Goal: Task Accomplishment & Management: Complete application form

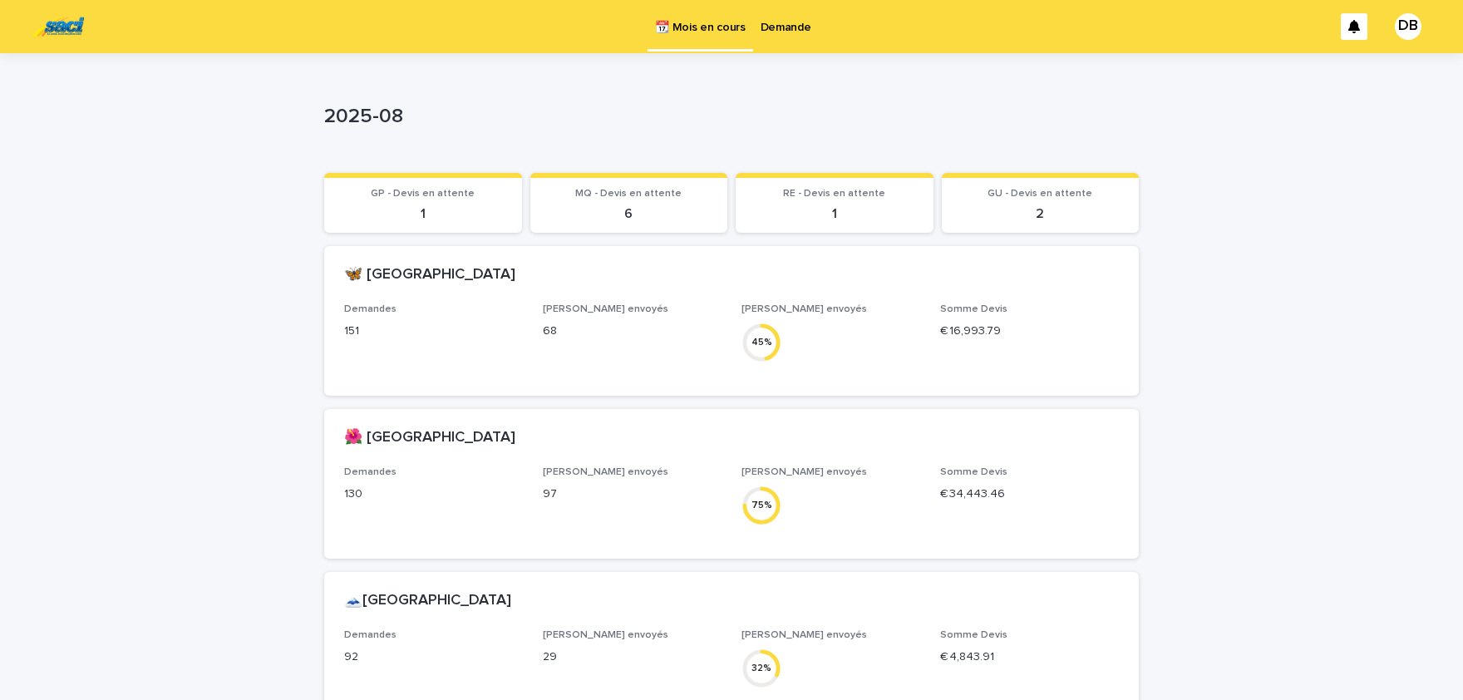
click at [774, 23] on p "Demande" at bounding box center [786, 17] width 51 height 35
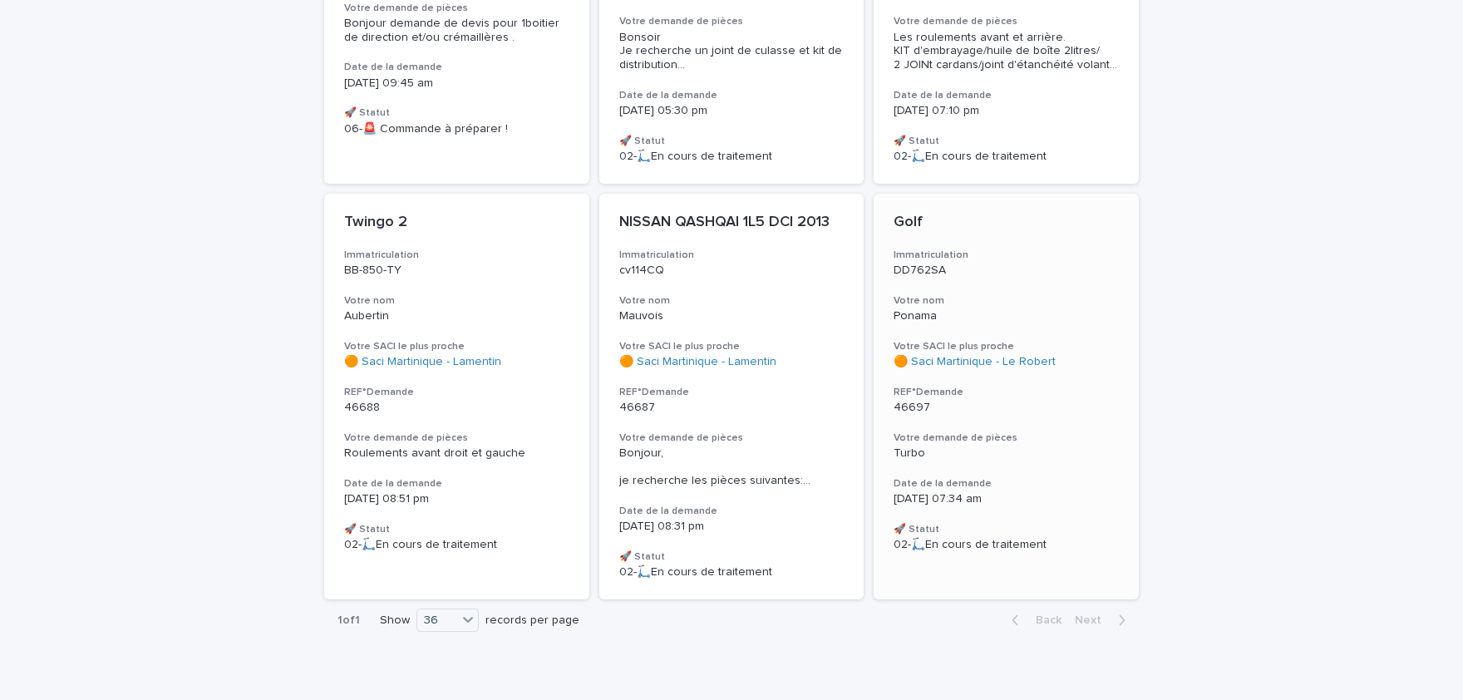
scroll to position [457, 0]
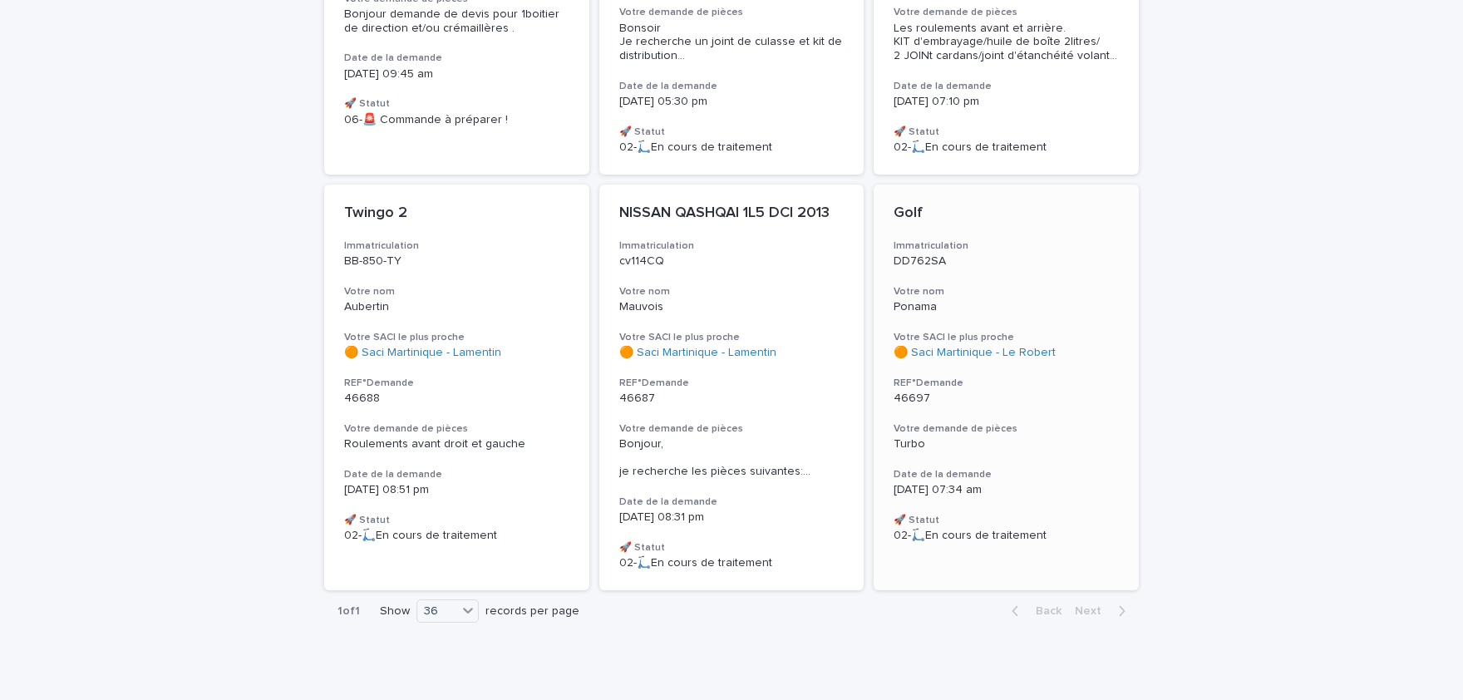
click at [1053, 437] on div "Turbo" at bounding box center [1006, 444] width 225 height 14
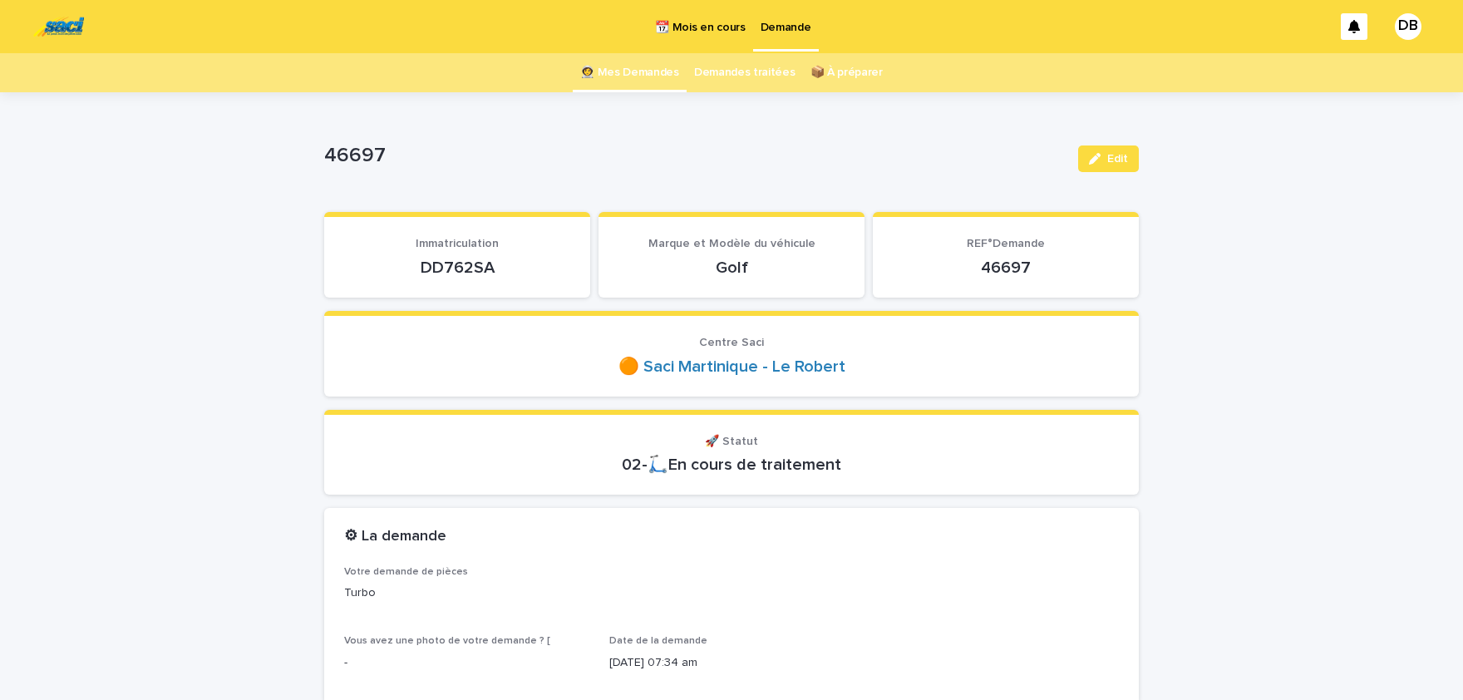
click at [473, 265] on p "DD762SA" at bounding box center [457, 268] width 226 height 20
copy p "DD762SA"
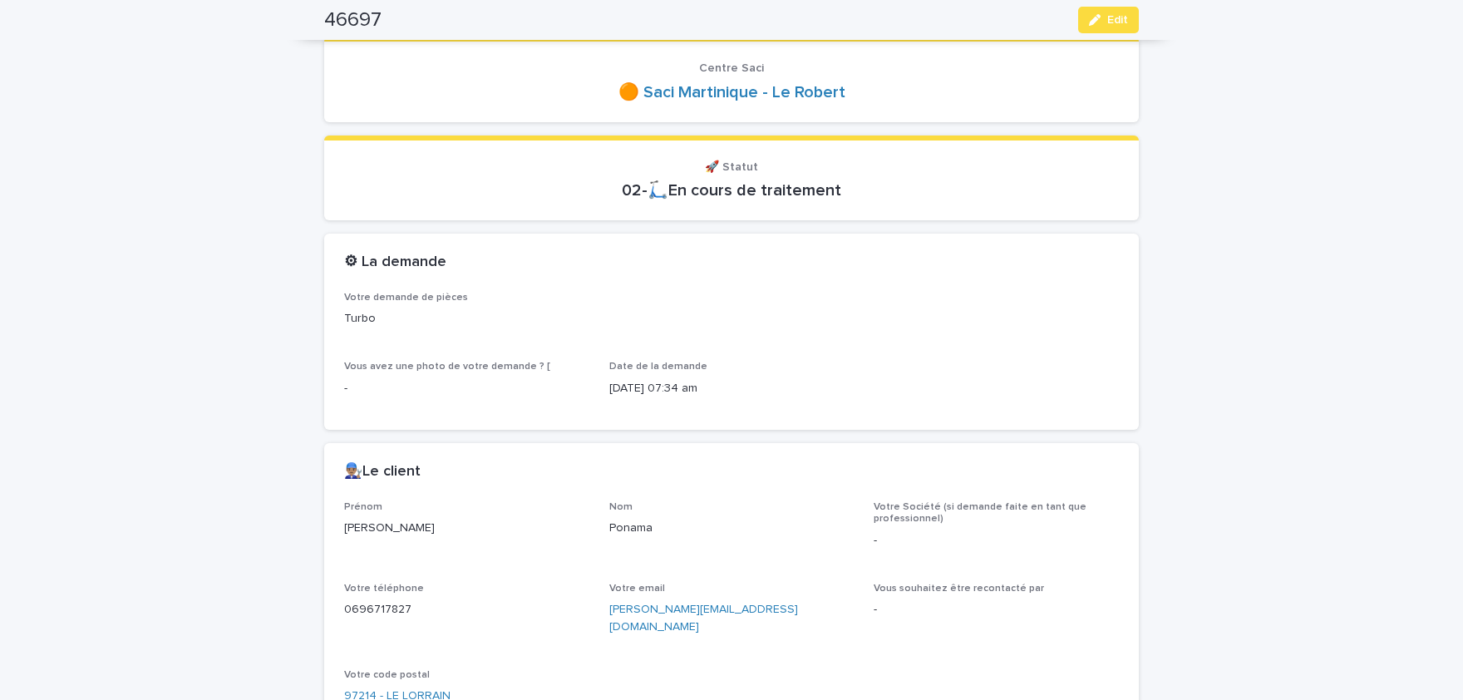
scroll to position [342, 0]
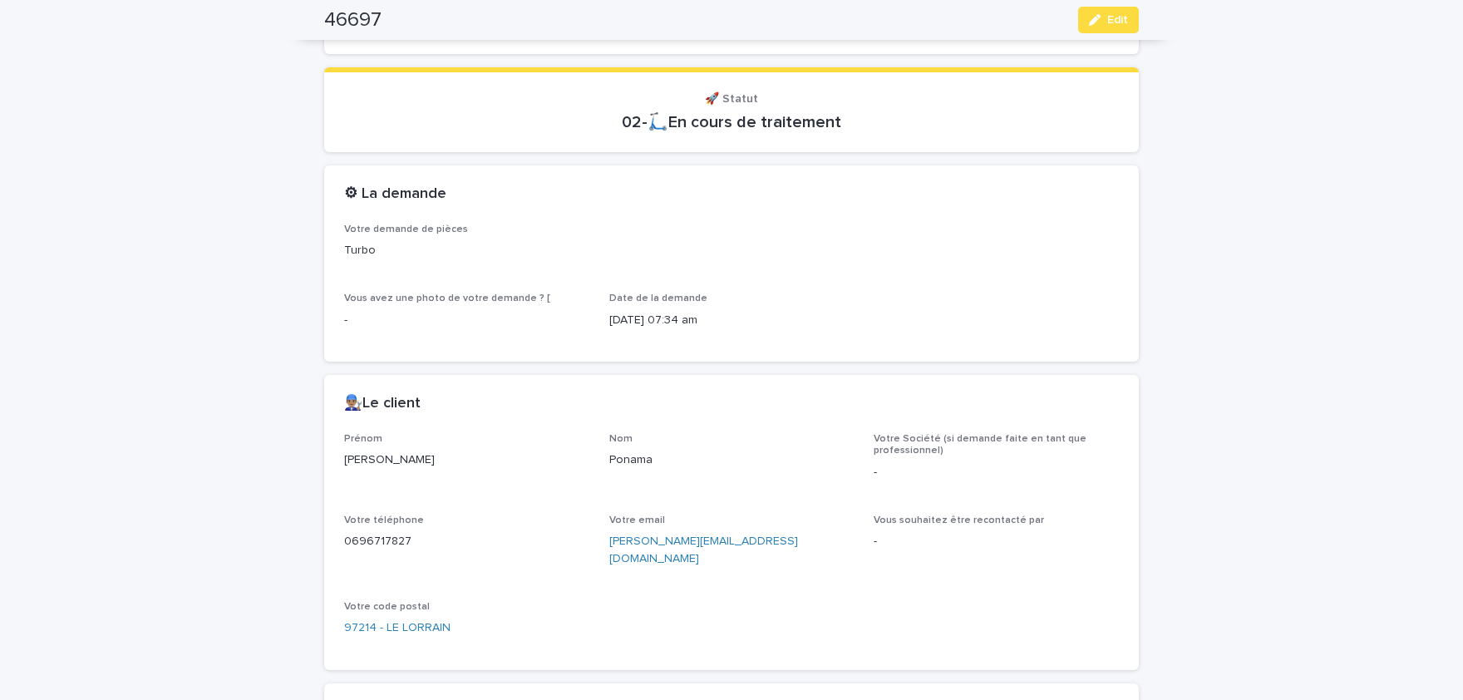
click at [366, 461] on p "[PERSON_NAME]" at bounding box center [466, 459] width 245 height 17
copy p "[PERSON_NAME]"
click at [634, 455] on p "Ponama" at bounding box center [731, 459] width 245 height 17
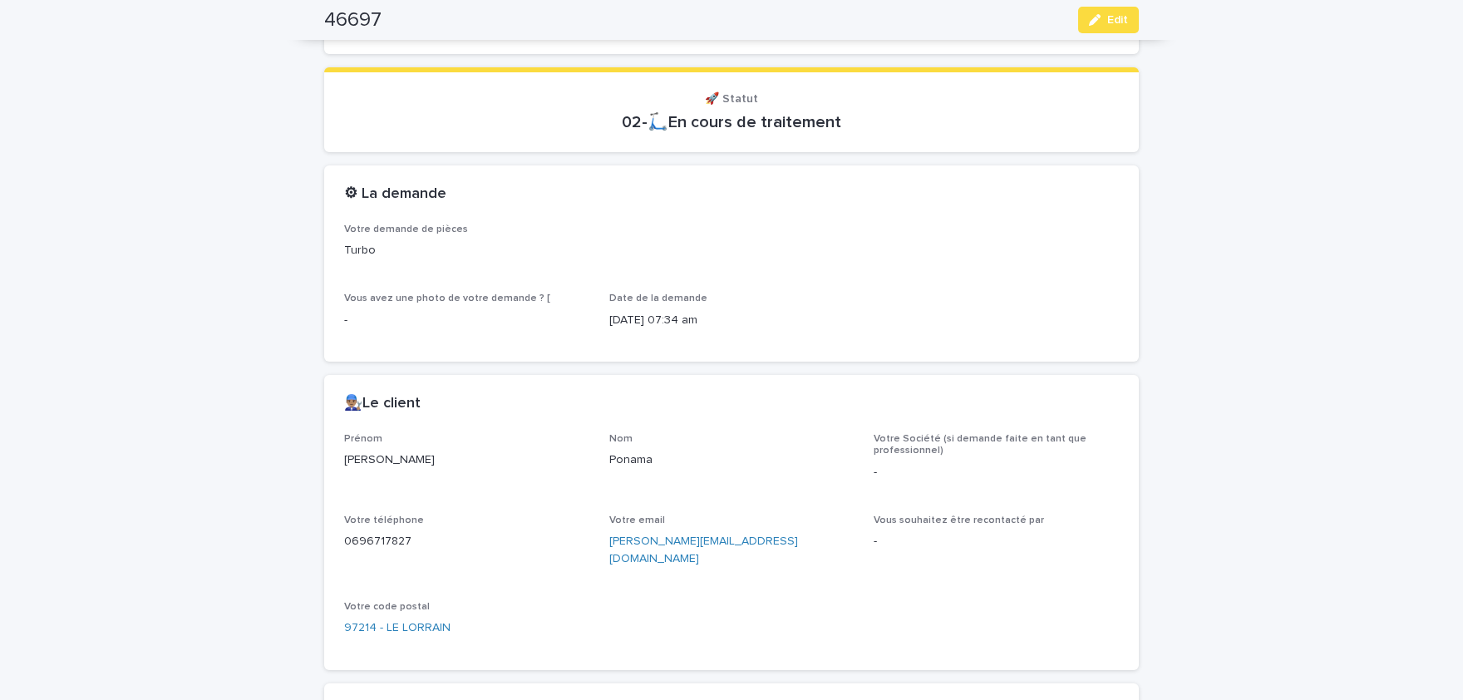
copy p "Ponama"
click at [386, 536] on p "0696717827" at bounding box center [466, 541] width 245 height 17
copy p "0696717827"
click at [1124, 17] on span "Edit" at bounding box center [1117, 20] width 21 height 12
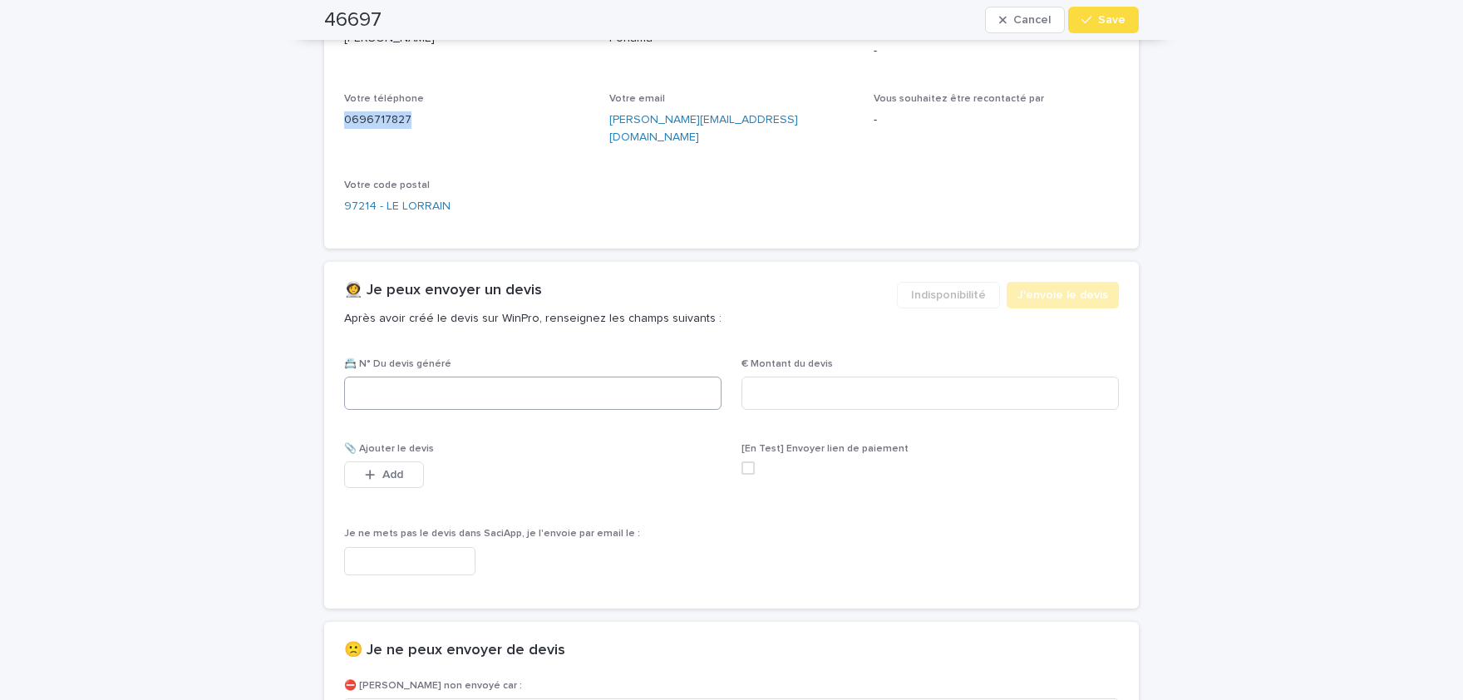
scroll to position [833, 0]
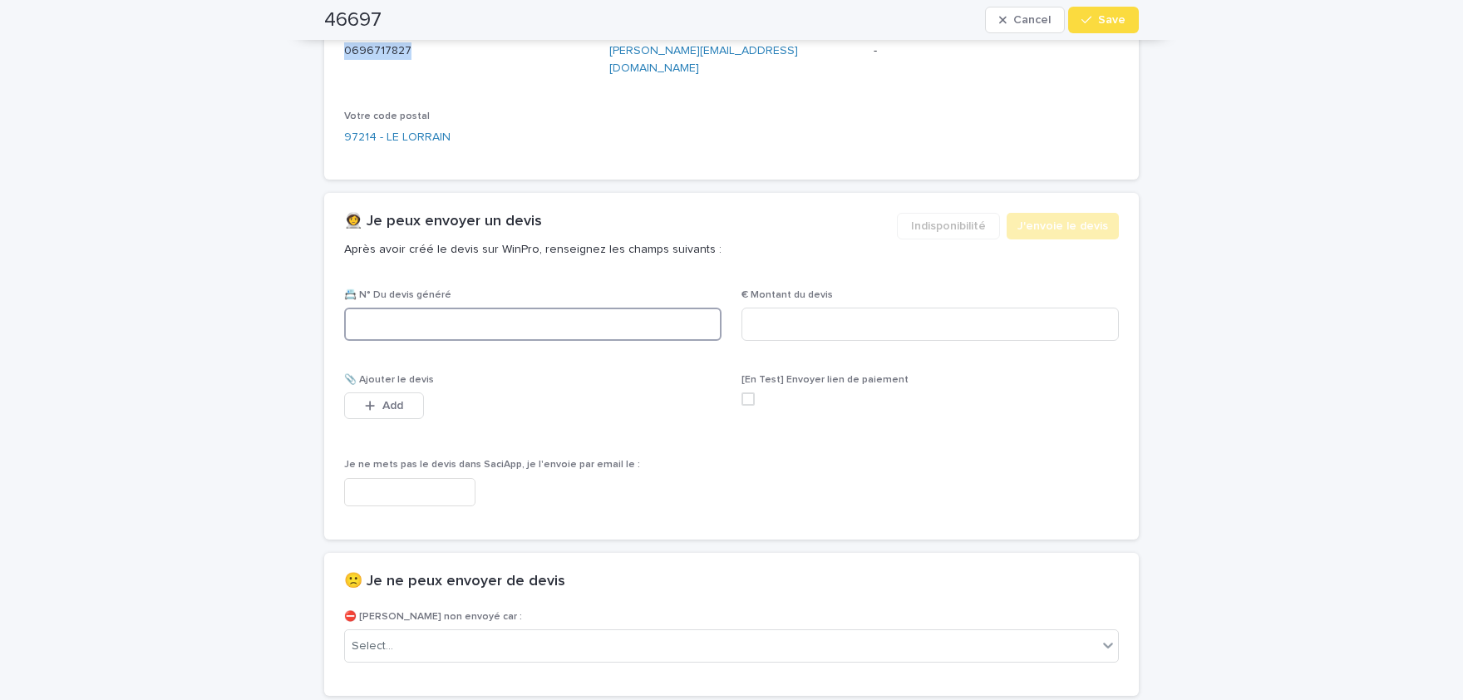
click at [589, 311] on input at bounding box center [532, 324] width 377 height 33
paste input "********"
type input "********"
click at [1005, 309] on input at bounding box center [930, 324] width 377 height 33
paste input "*****"
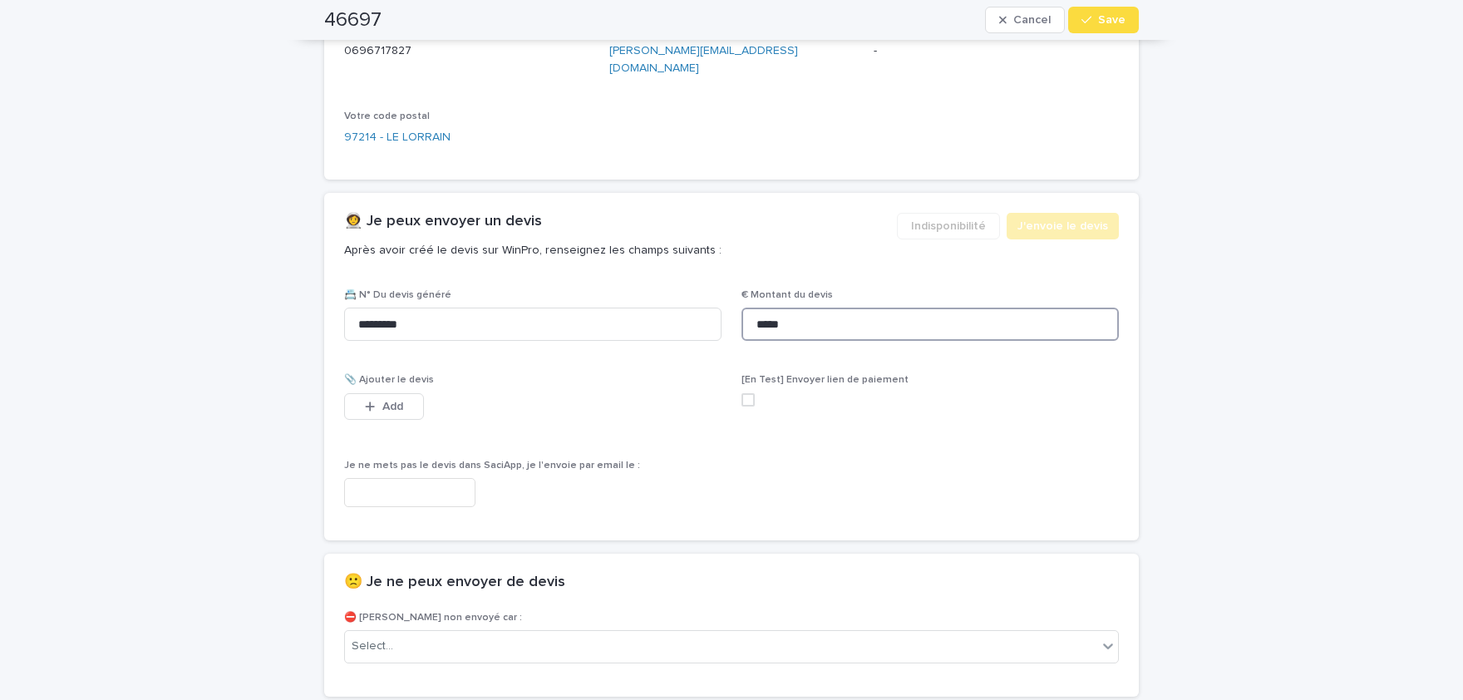
scroll to position [845, 0]
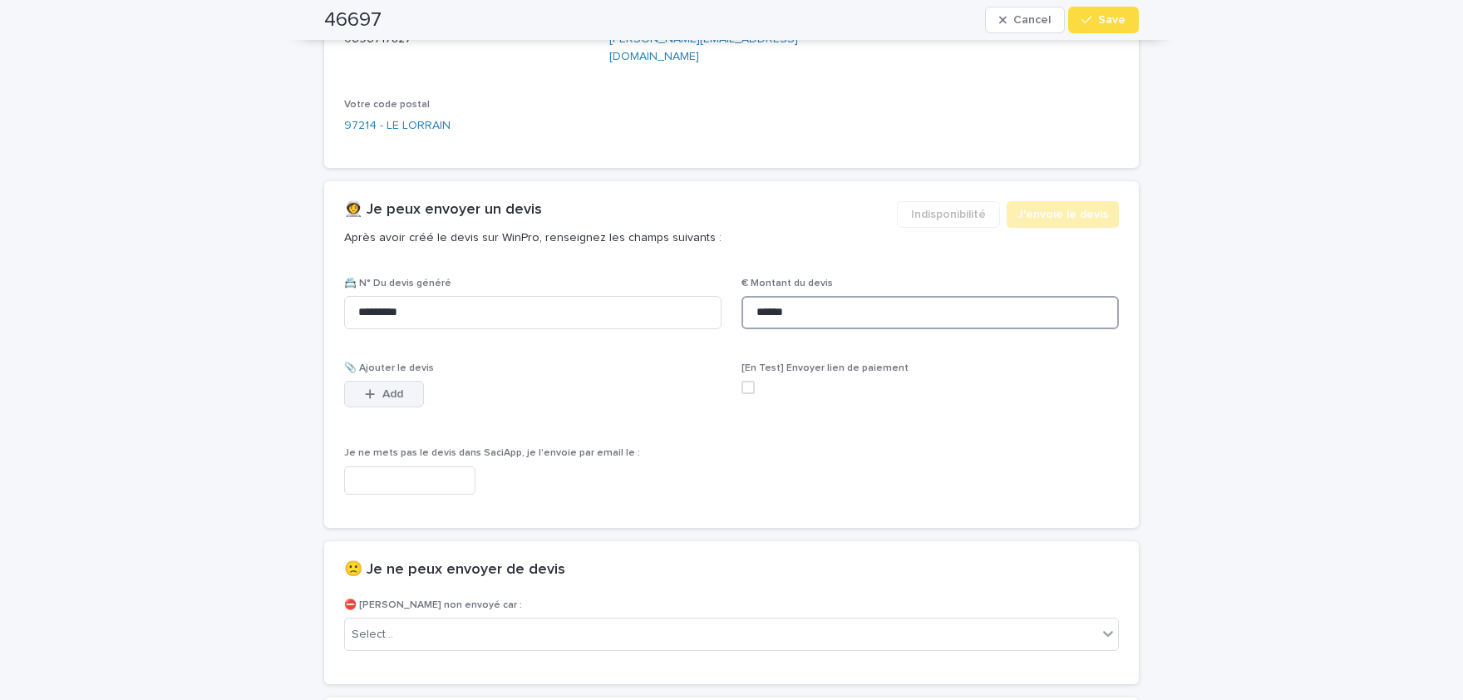
type input "******"
click at [400, 381] on button "Add" at bounding box center [384, 394] width 80 height 27
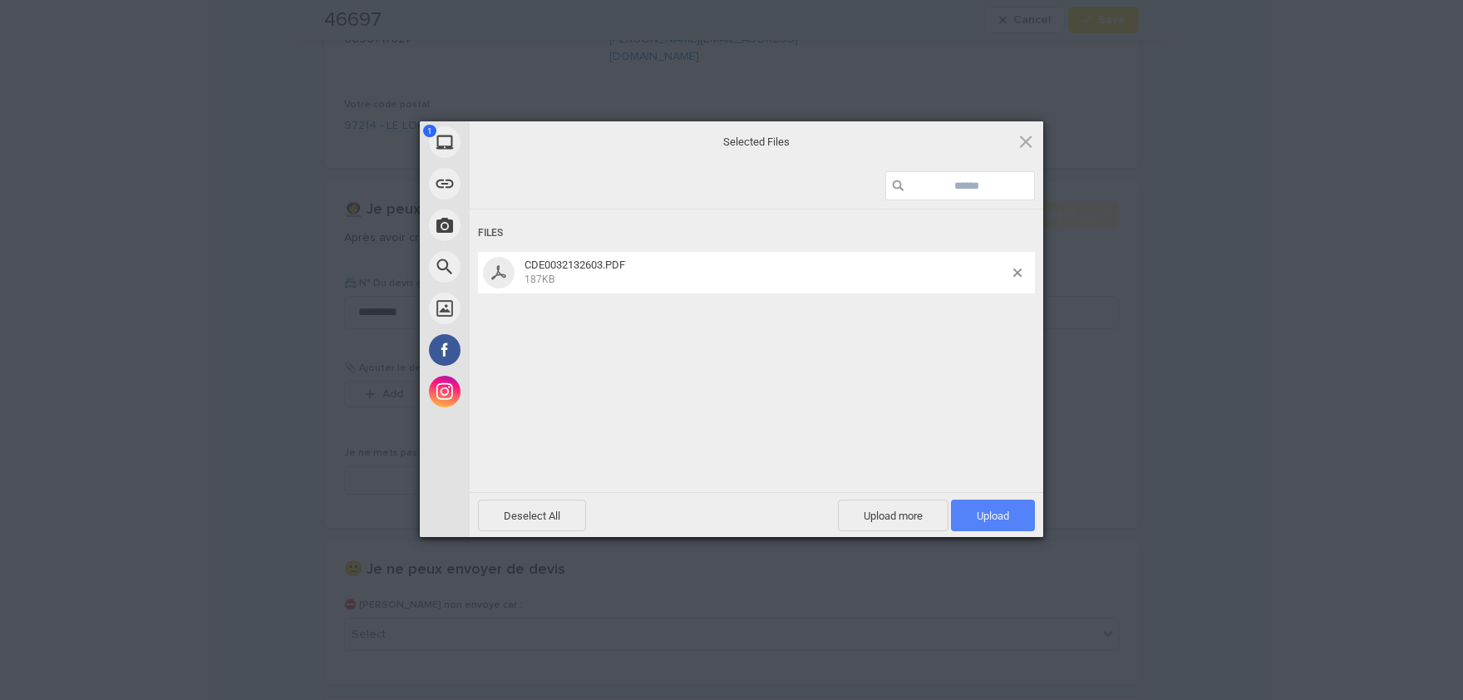
click at [1009, 514] on span "Upload 1" at bounding box center [993, 516] width 32 height 12
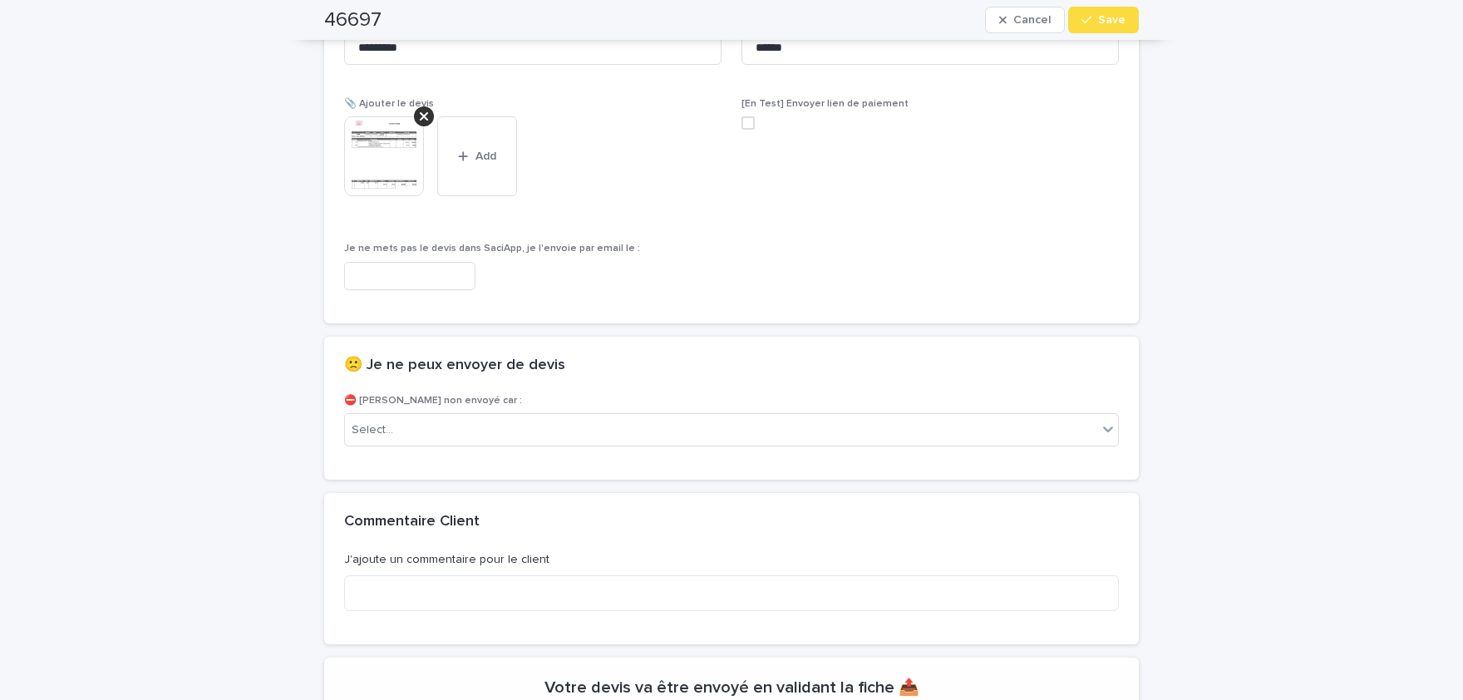
scroll to position [1116, 0]
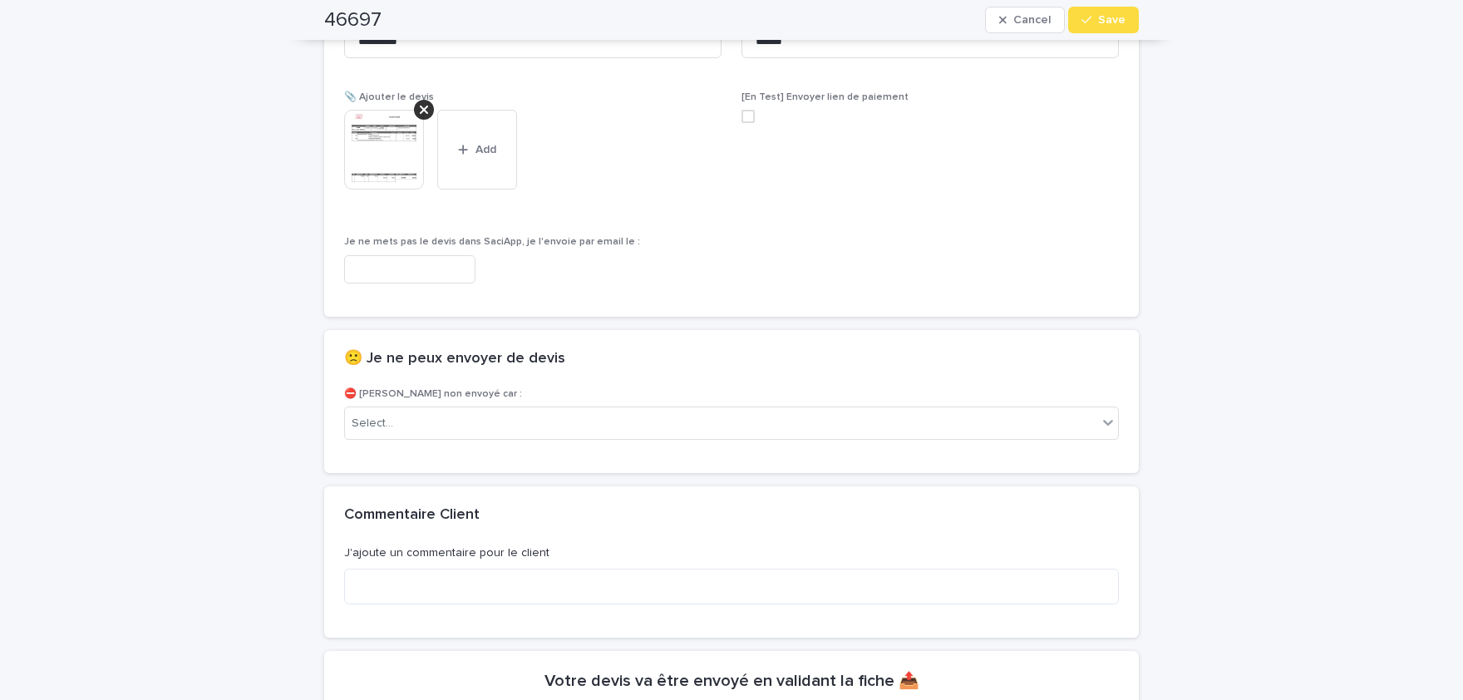
click at [394, 128] on img at bounding box center [384, 150] width 80 height 80
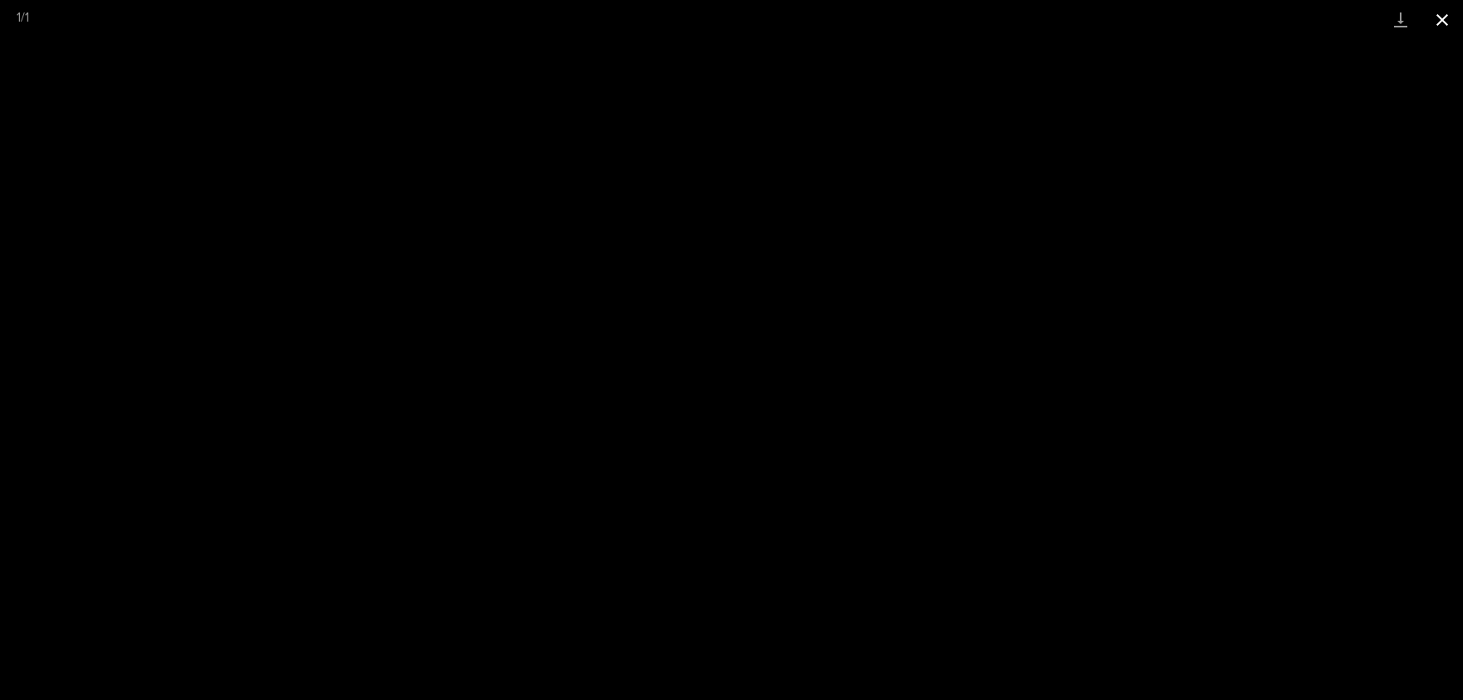
click at [1441, 22] on button "Close gallery" at bounding box center [1443, 19] width 42 height 39
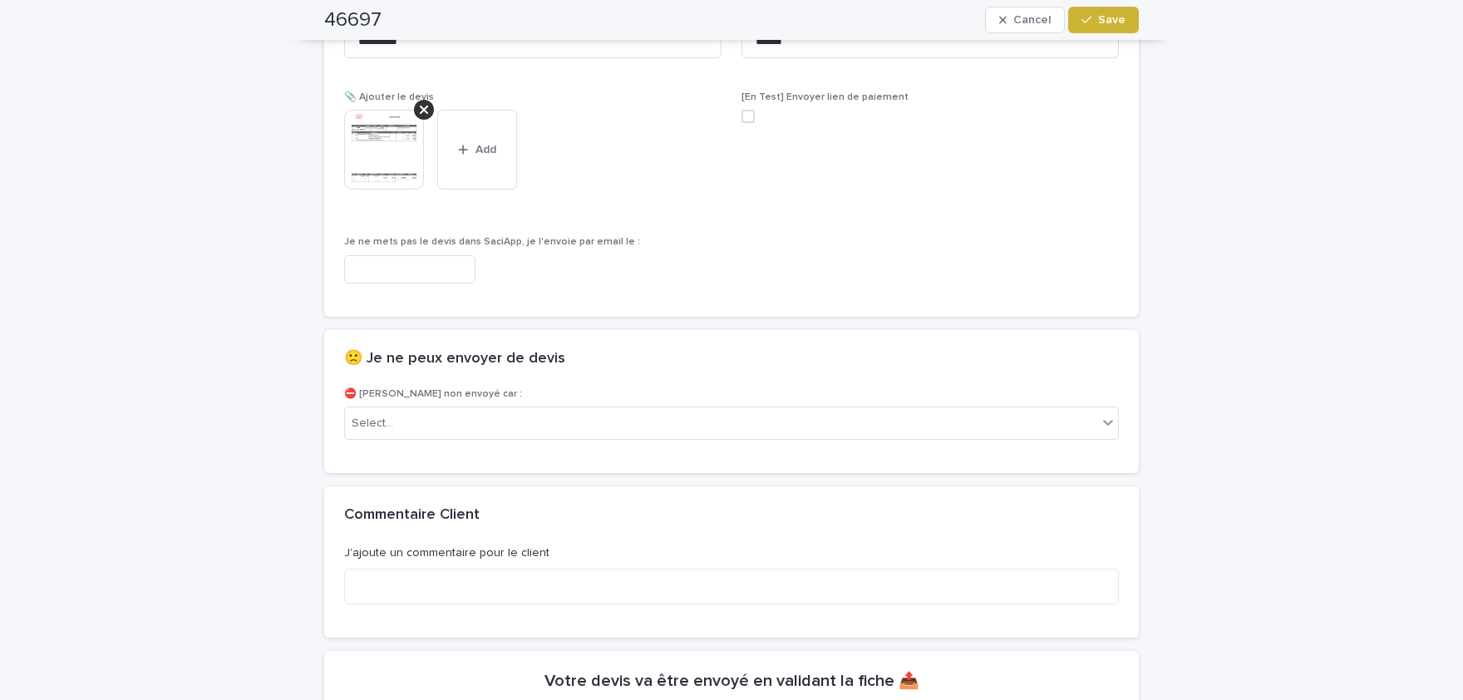
click at [1121, 20] on span "Save" at bounding box center [1111, 20] width 27 height 12
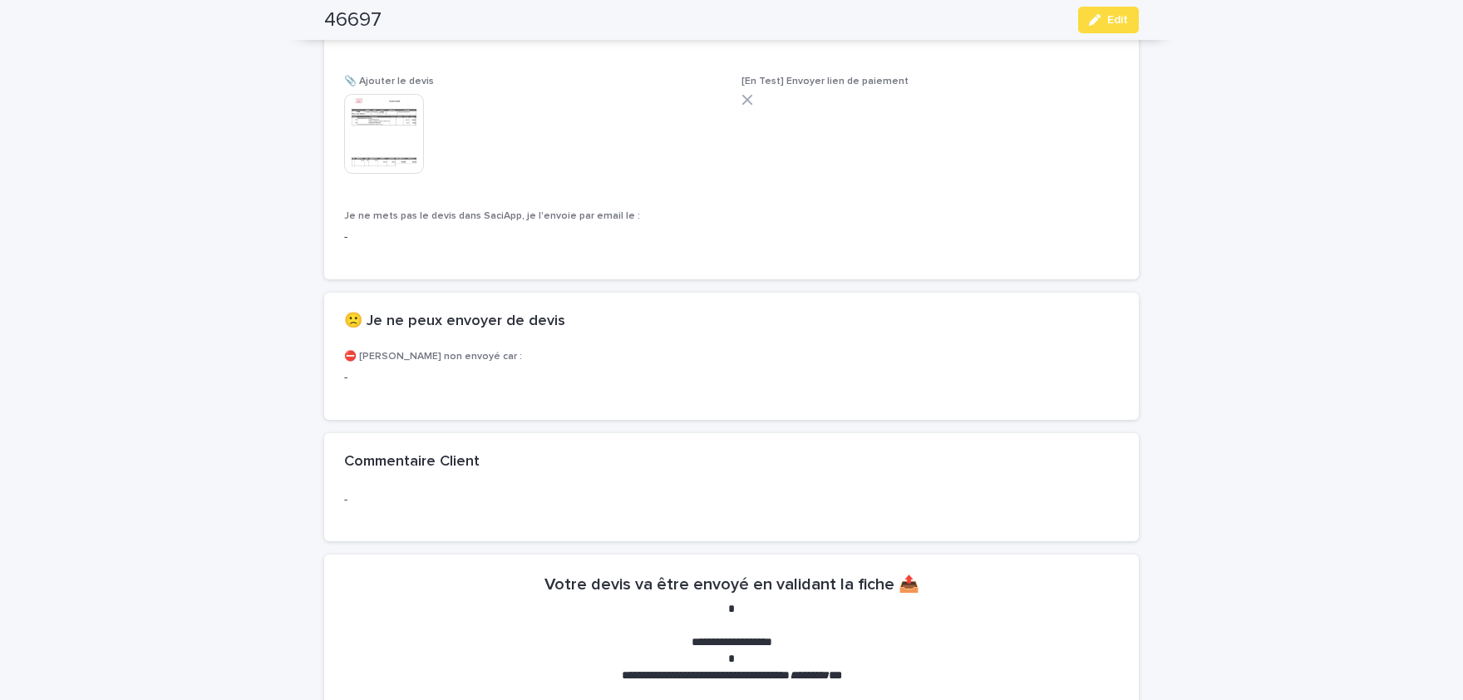
scroll to position [1067, 0]
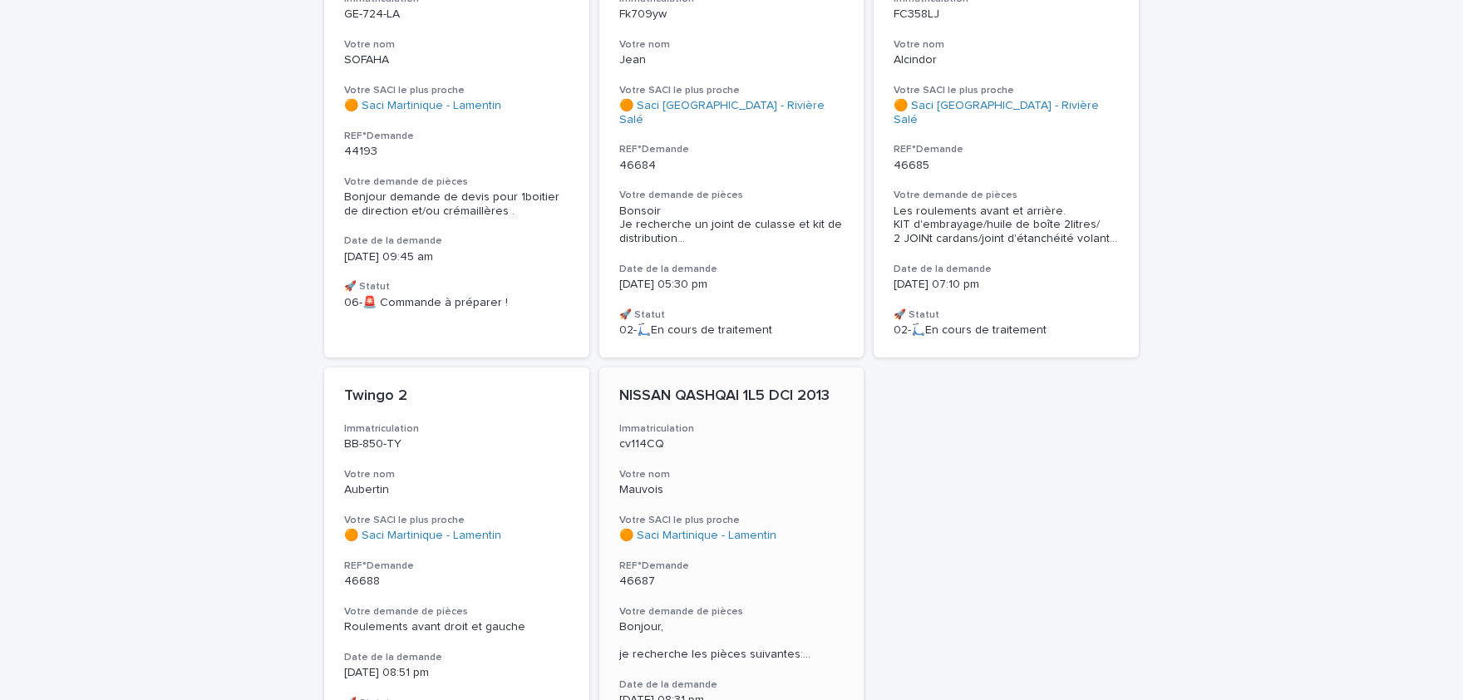
scroll to position [288, 0]
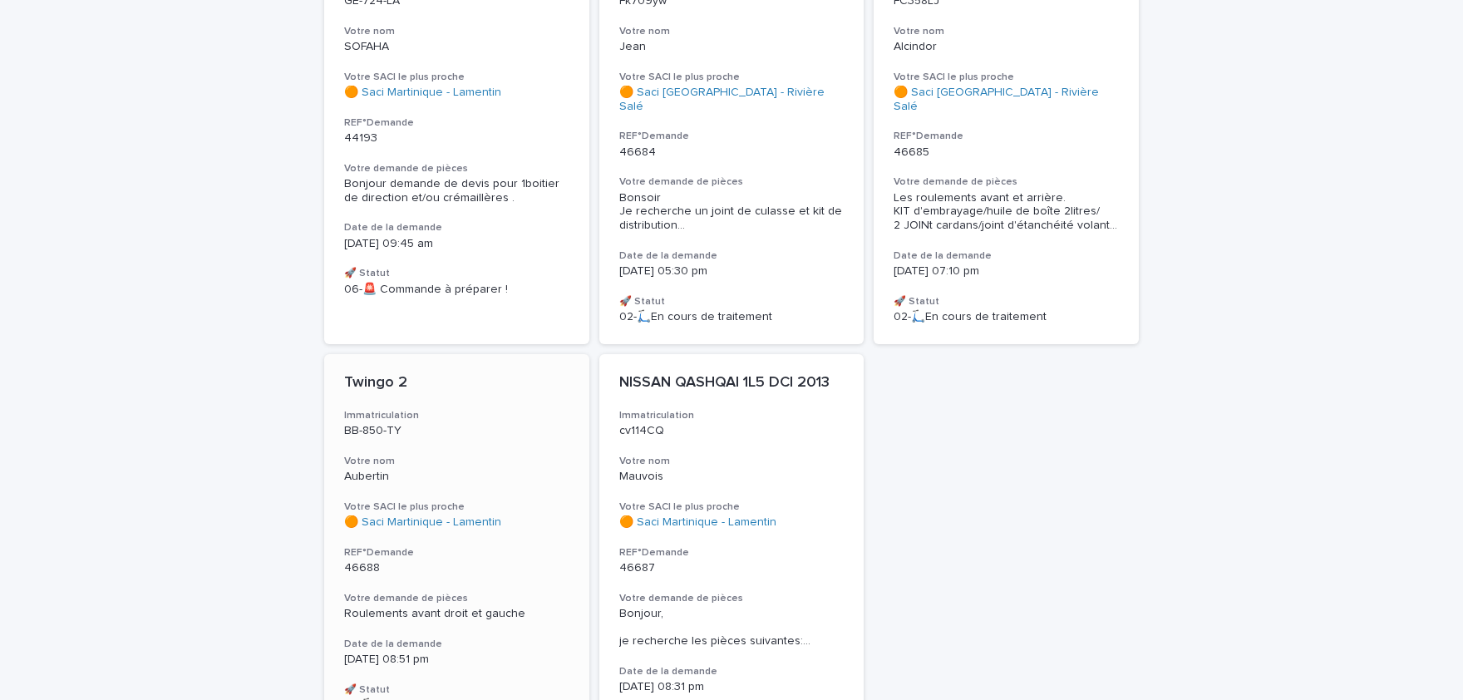
click at [453, 592] on h3 "Votre demande de pièces" at bounding box center [456, 598] width 225 height 13
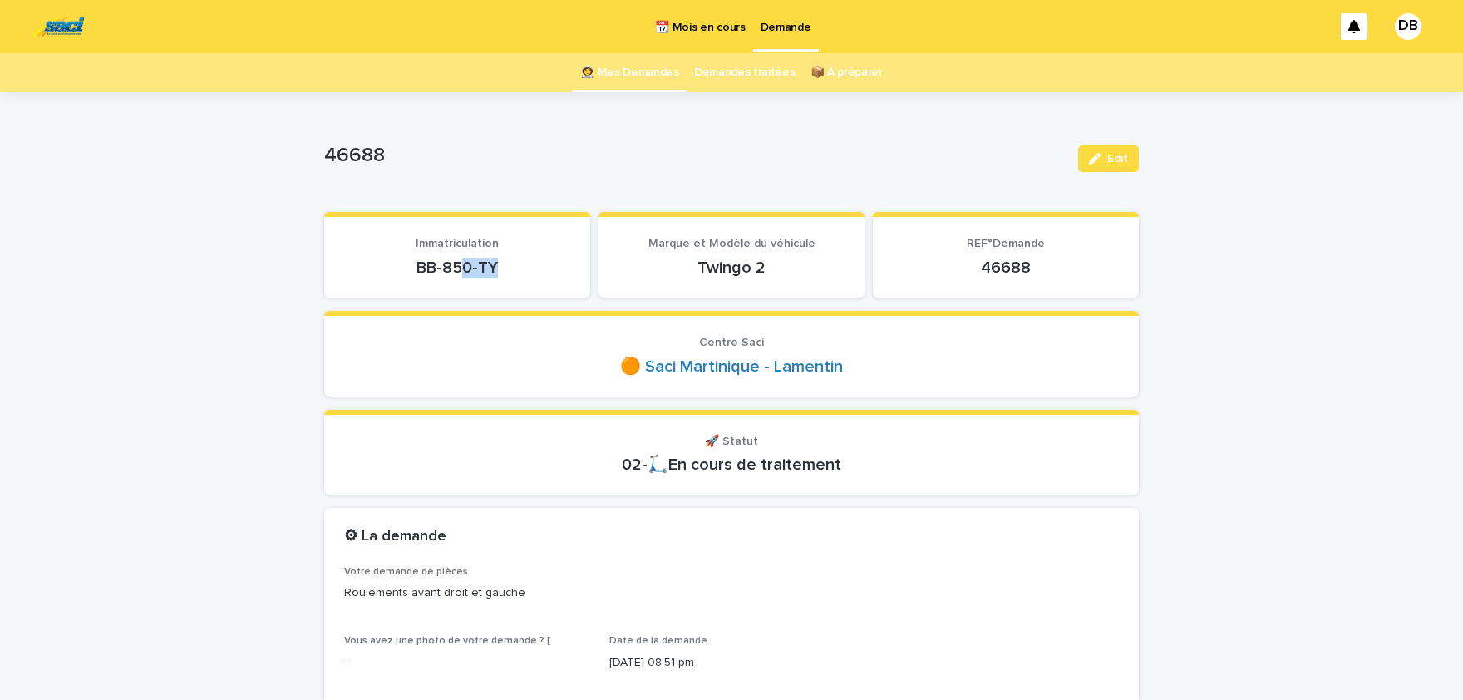
drag, startPoint x: 503, startPoint y: 264, endPoint x: 442, endPoint y: 269, distance: 60.9
click at [449, 269] on p "BB-850-TY" at bounding box center [457, 268] width 226 height 20
click at [406, 266] on p "BB-850-TY" at bounding box center [457, 268] width 226 height 20
click at [404, 266] on p "BB-850-TY" at bounding box center [457, 268] width 226 height 20
drag, startPoint x: 413, startPoint y: 266, endPoint x: 496, endPoint y: 273, distance: 83.5
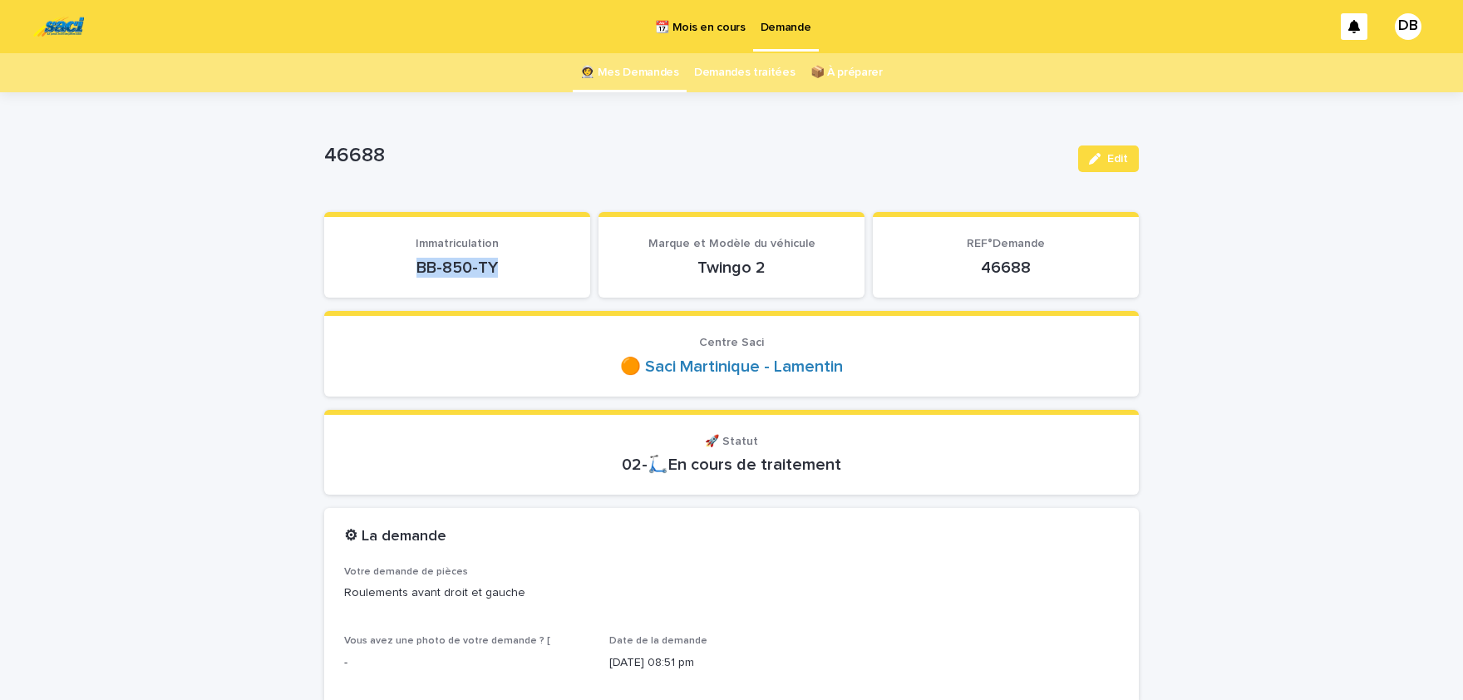
click at [496, 273] on p "BB-850-TY" at bounding box center [457, 268] width 226 height 20
copy p "BB-850-TY"
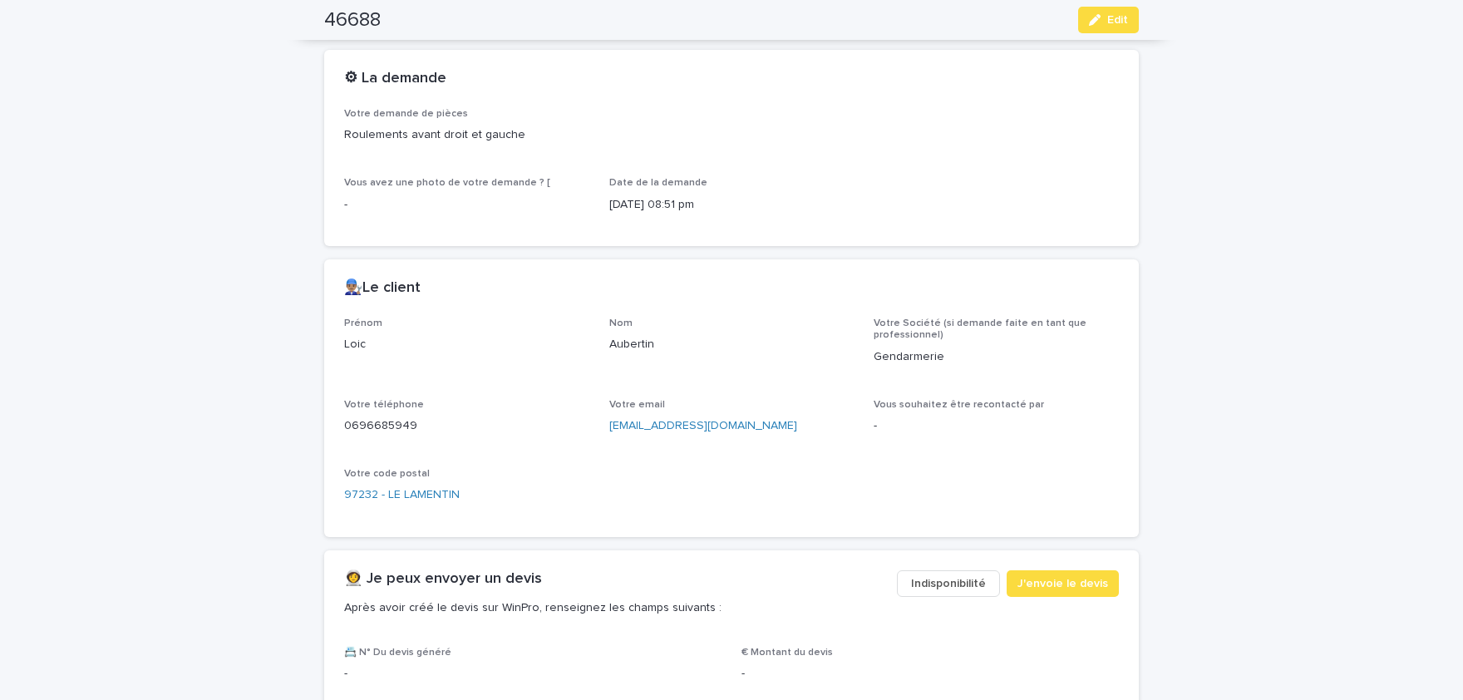
scroll to position [549, 0]
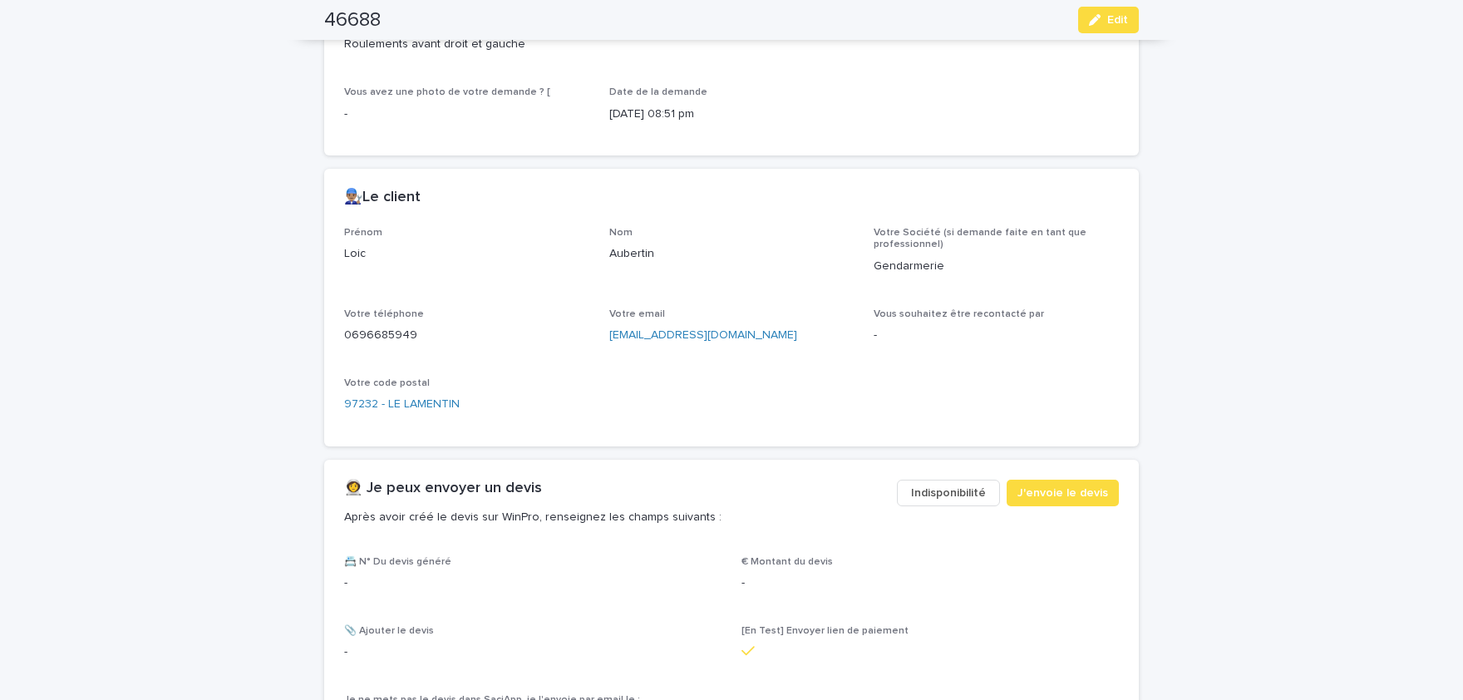
click at [355, 255] on p "Loic" at bounding box center [466, 253] width 245 height 17
copy p "Loic"
click at [635, 255] on p "Aubertin" at bounding box center [731, 253] width 245 height 17
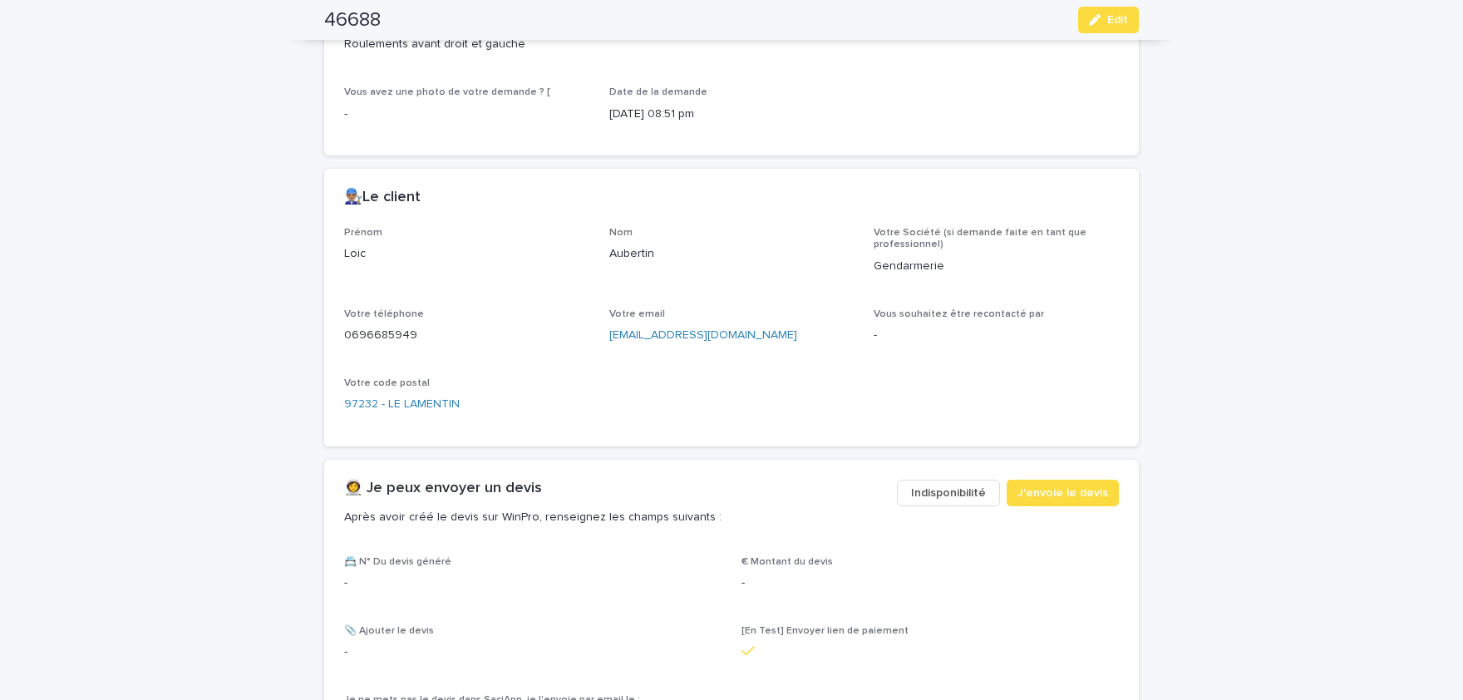
copy p "Aubertin"
click at [384, 336] on p "0696685949" at bounding box center [466, 335] width 245 height 17
copy p "0696685949"
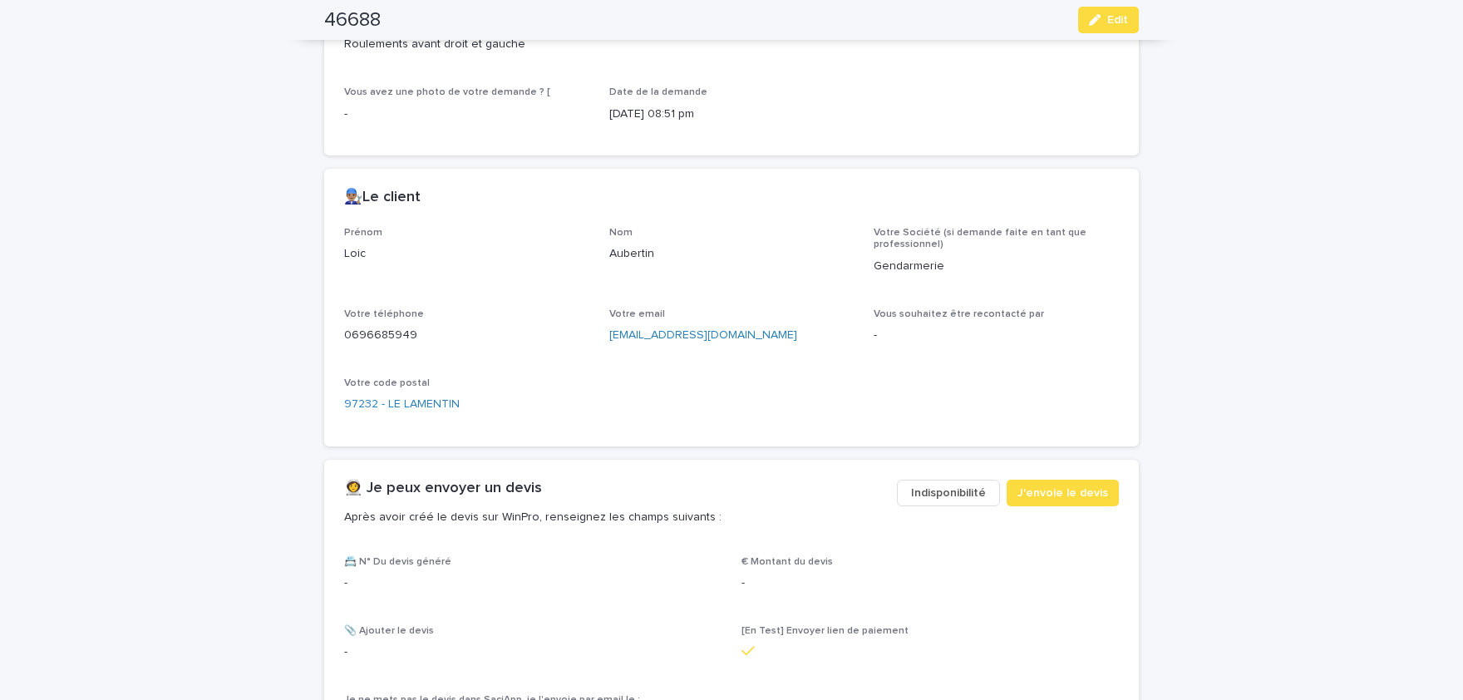
click at [352, 252] on p "Loic" at bounding box center [466, 253] width 245 height 17
copy p "Loic"
click at [646, 253] on p "Aubertin" at bounding box center [731, 253] width 245 height 17
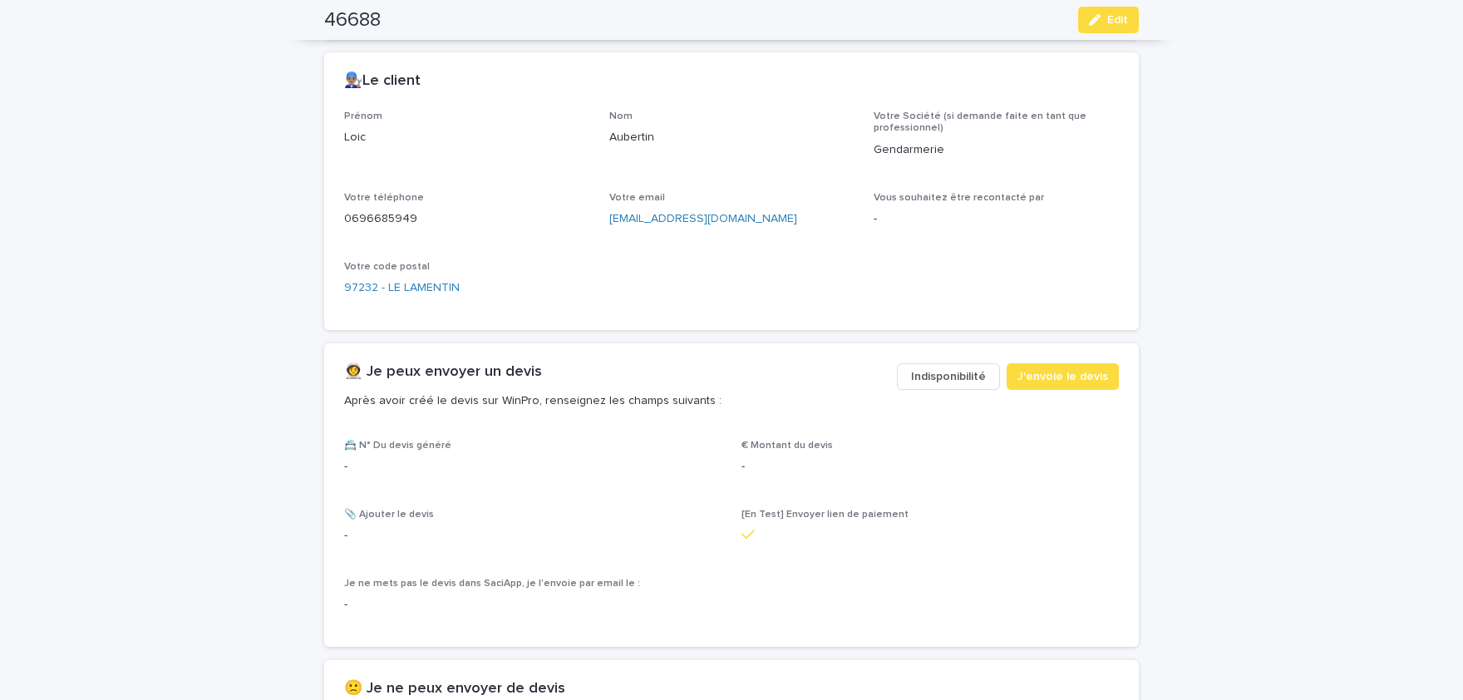
scroll to position [686, 0]
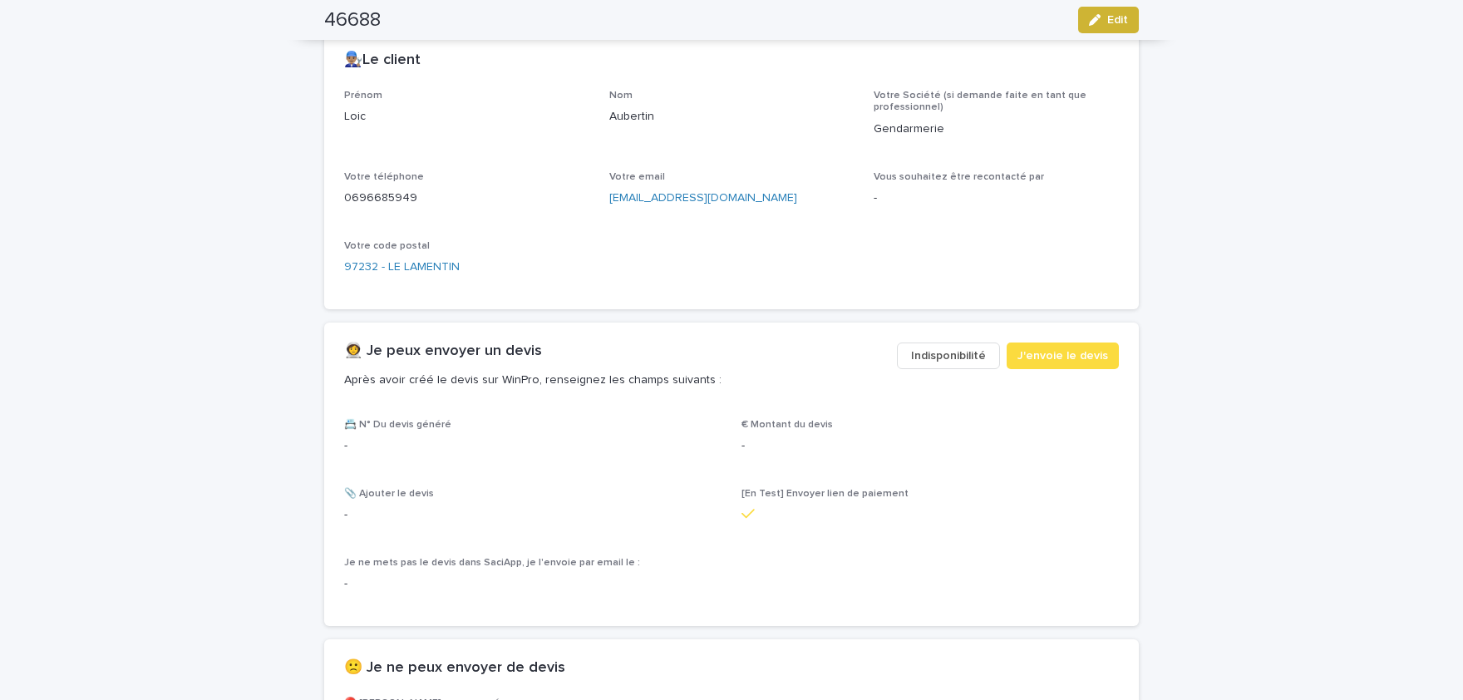
click at [1106, 24] on div "button" at bounding box center [1098, 20] width 18 height 12
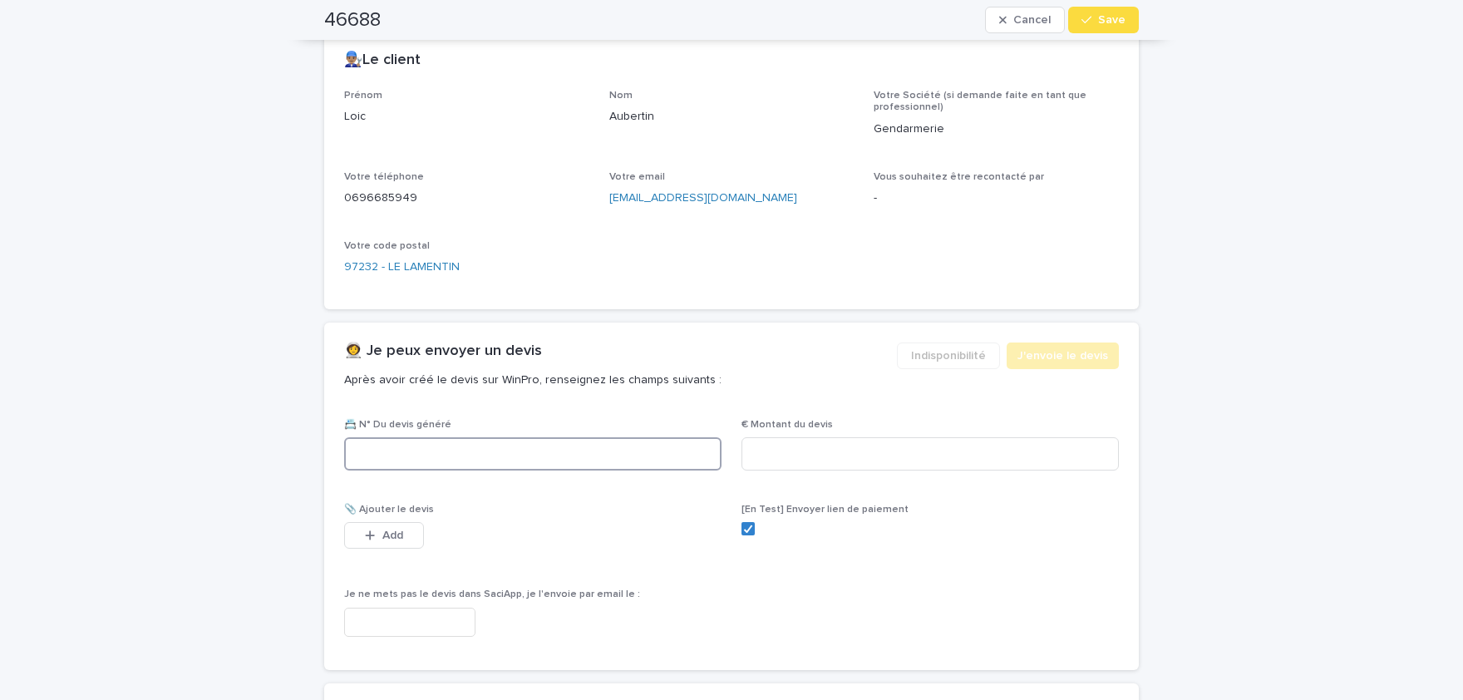
click at [431, 447] on input at bounding box center [532, 453] width 377 height 33
paste input "********"
type input "********"
drag, startPoint x: 873, startPoint y: 441, endPoint x: 865, endPoint y: 421, distance: 21.3
click at [873, 442] on input at bounding box center [930, 453] width 377 height 33
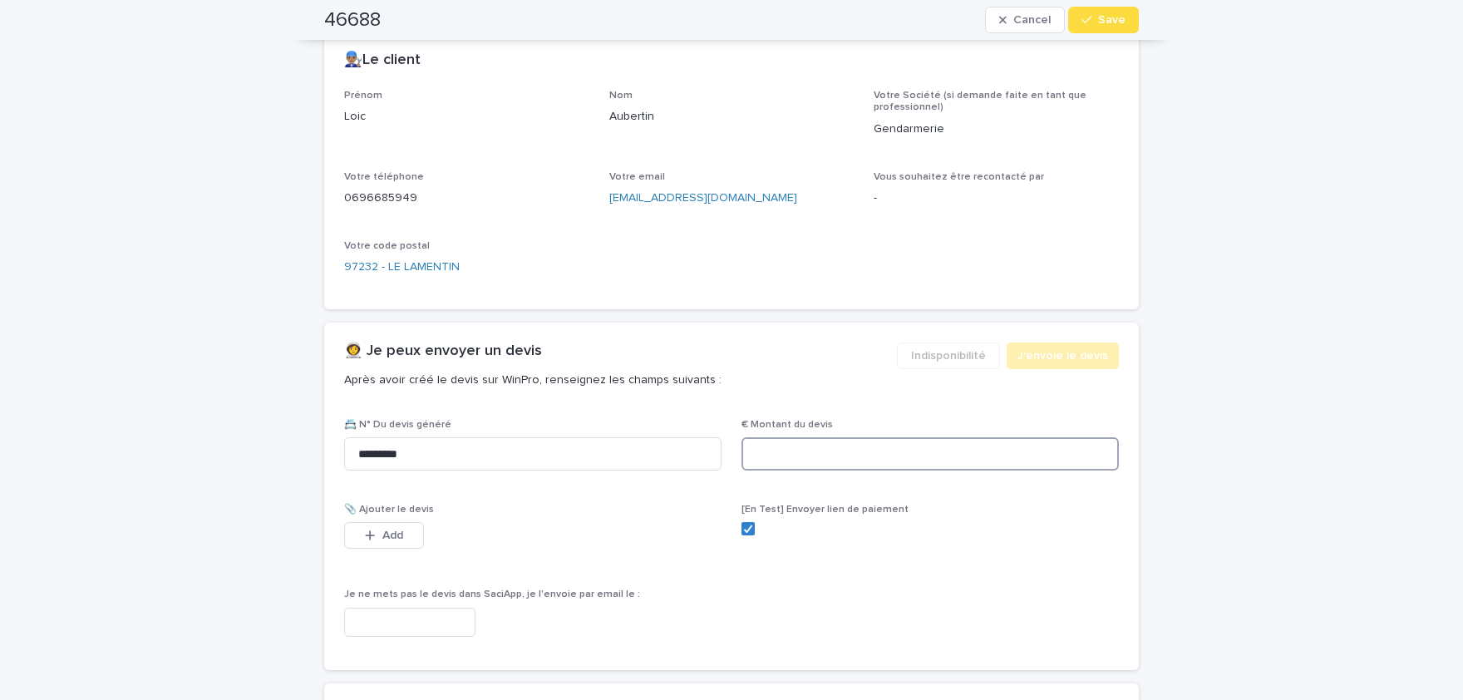
paste input "*****"
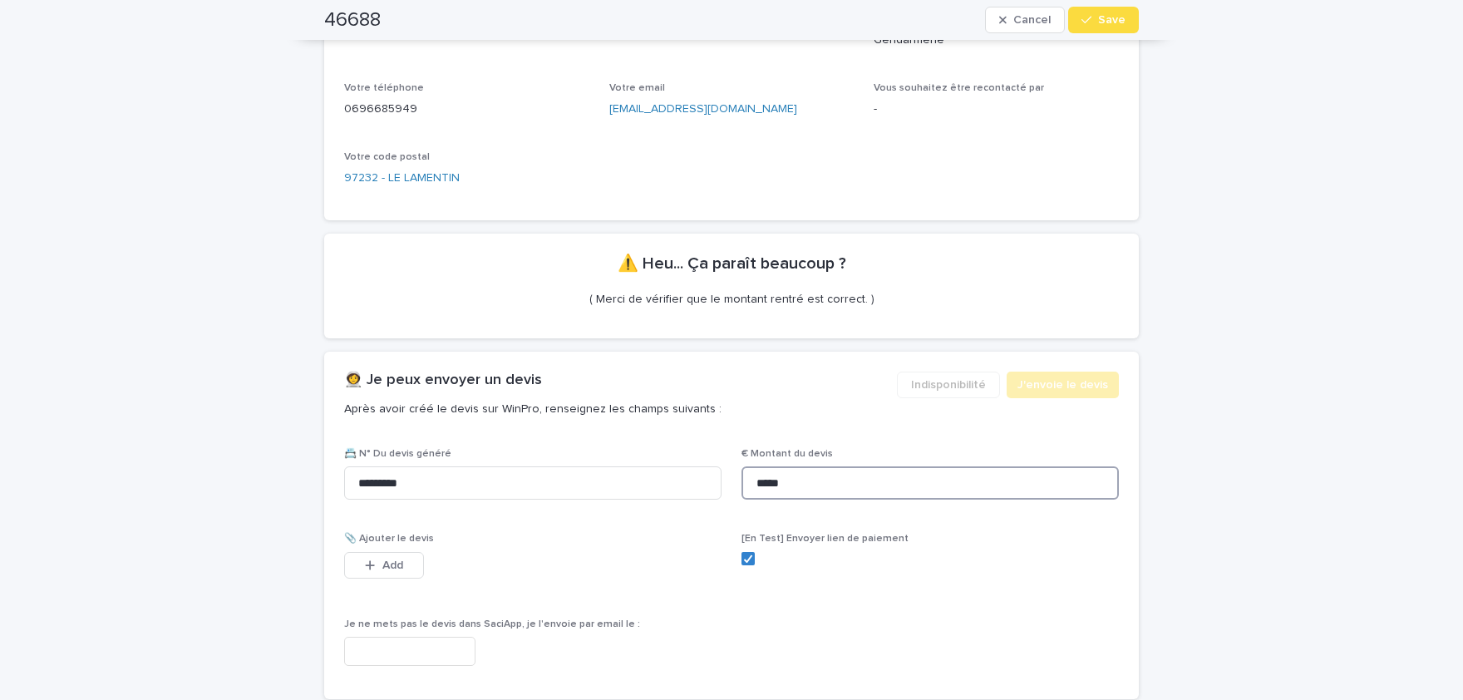
scroll to position [1028, 0]
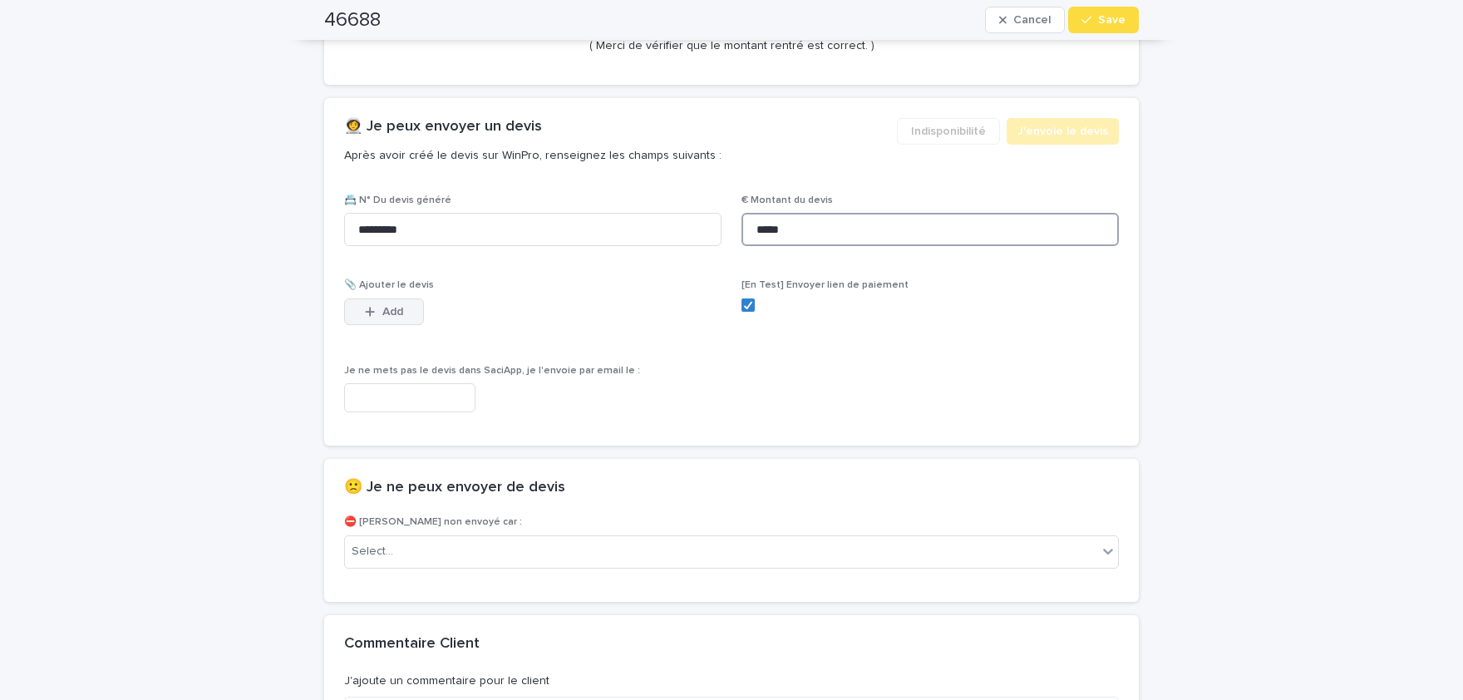
type input "*****"
click at [403, 309] on span "Add" at bounding box center [392, 312] width 21 height 12
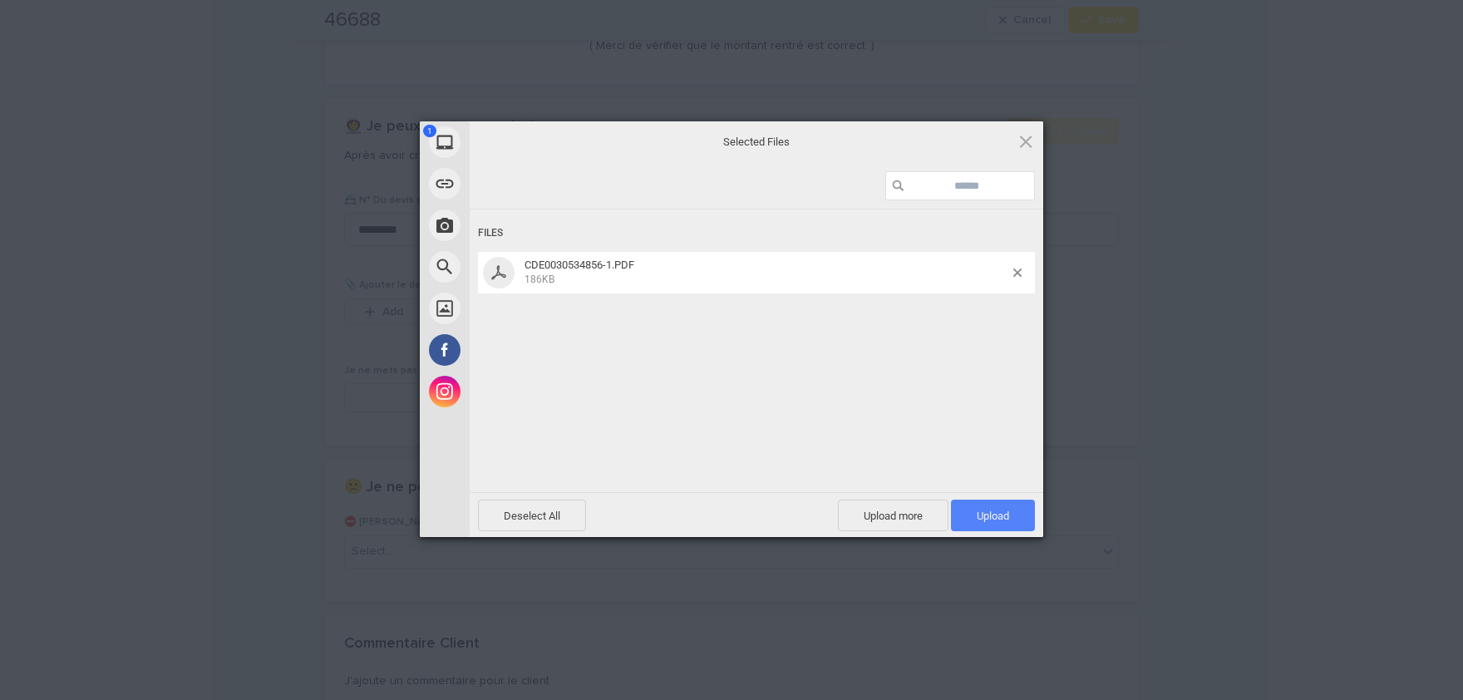
click at [993, 515] on span "Upload 1" at bounding box center [993, 516] width 32 height 12
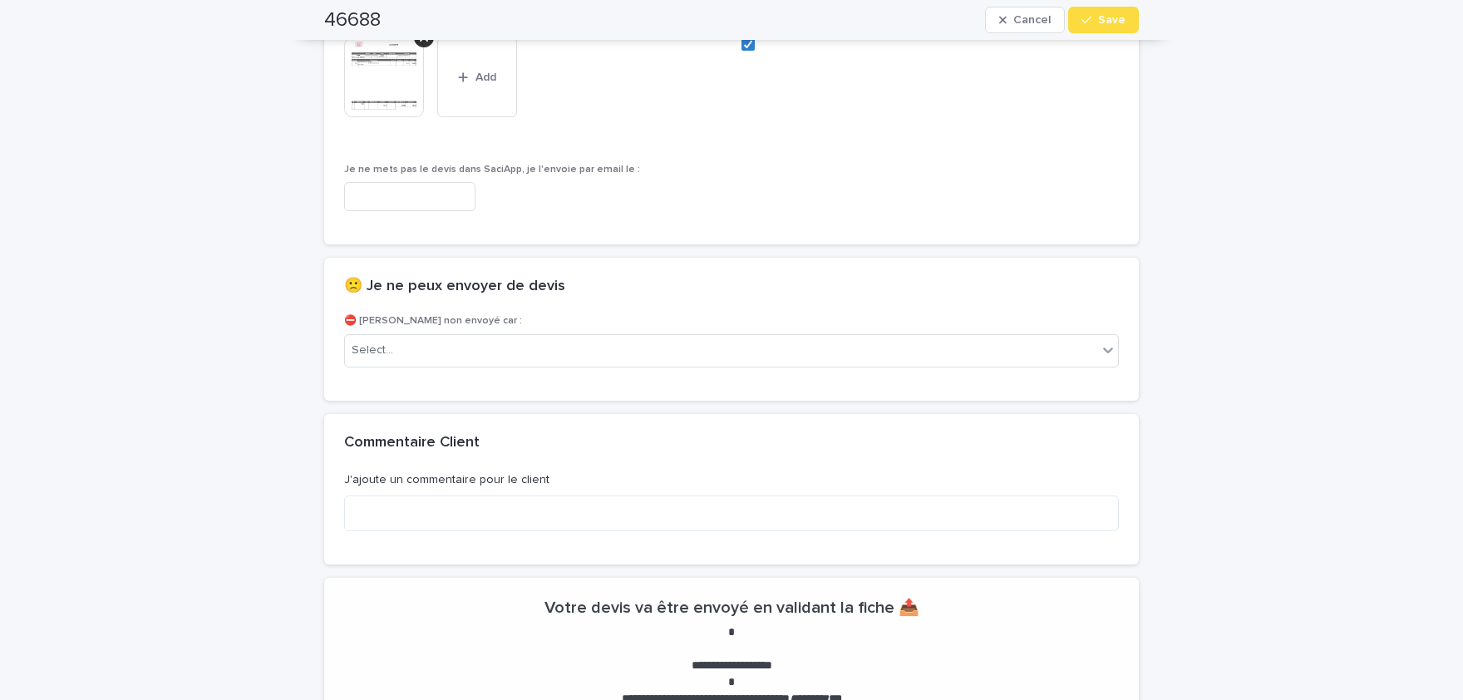
scroll to position [1299, 0]
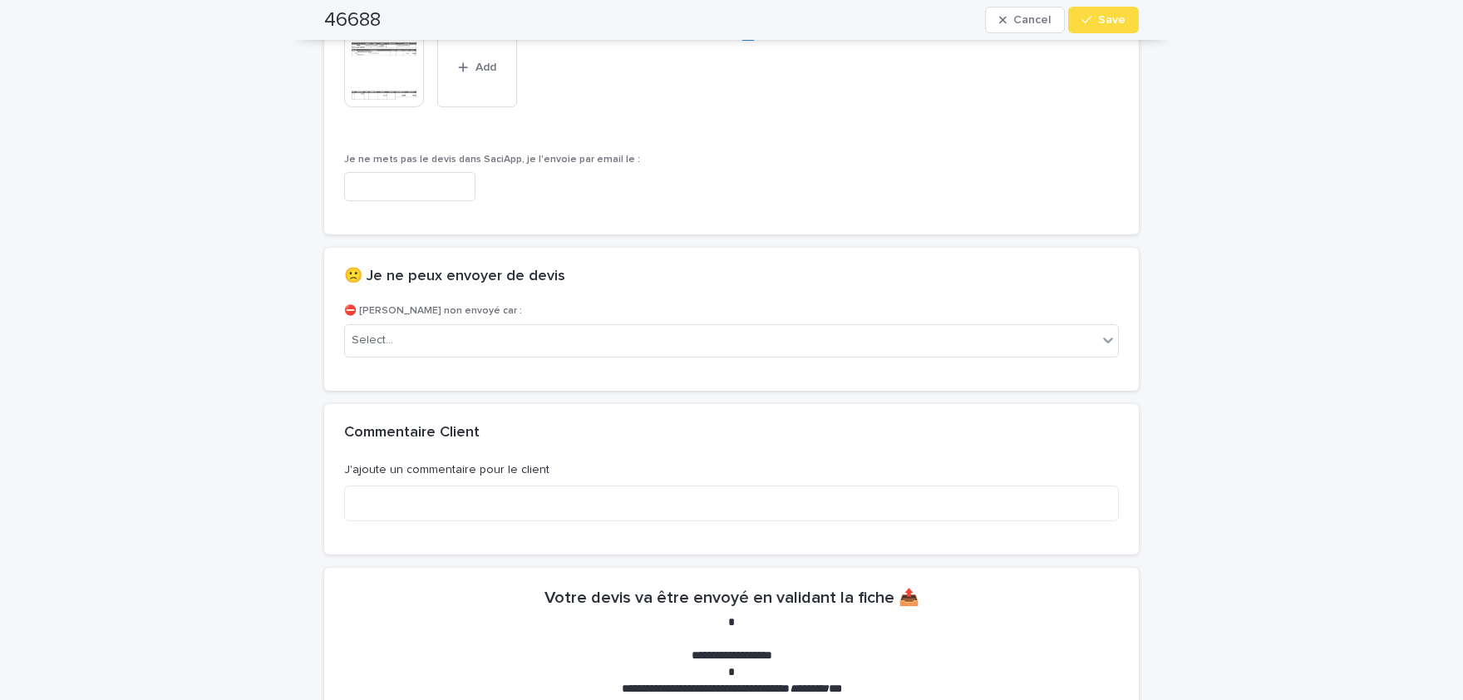
click at [380, 73] on img at bounding box center [384, 67] width 80 height 80
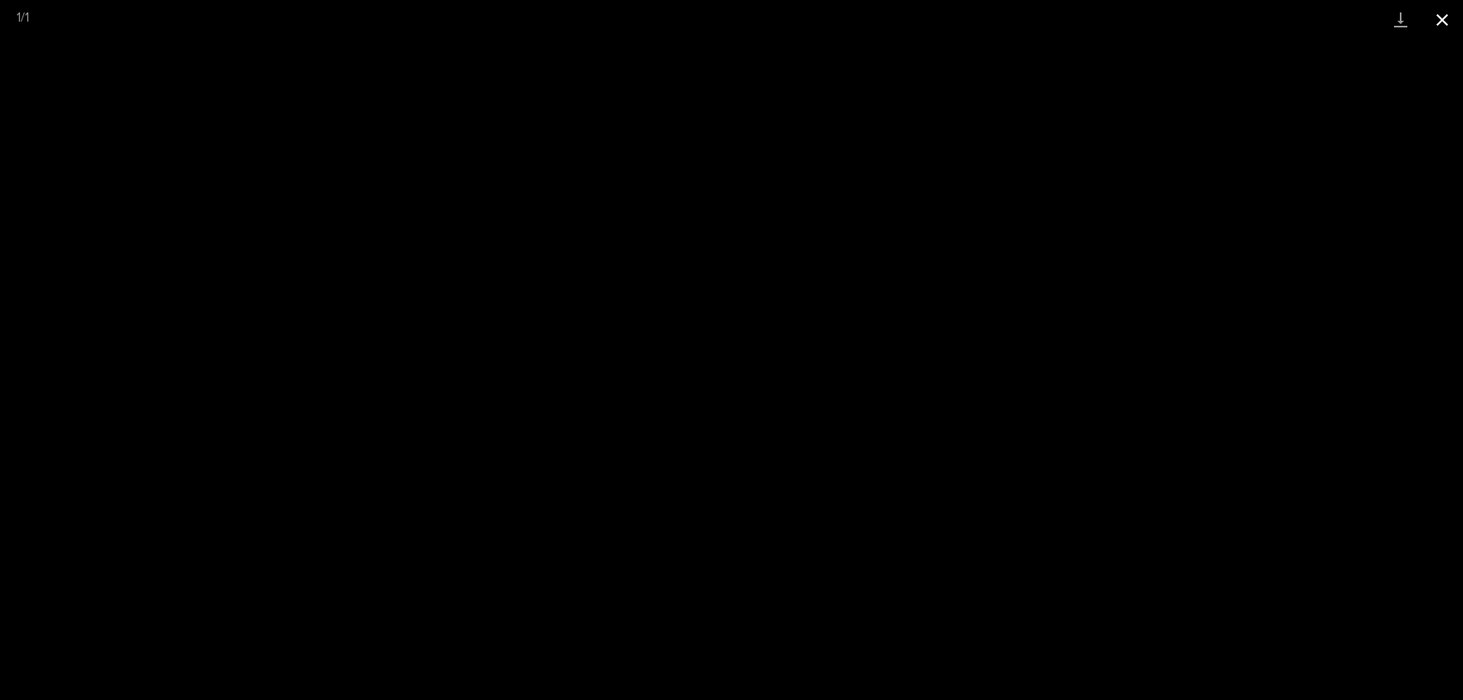
click at [1446, 20] on button "Close gallery" at bounding box center [1443, 19] width 42 height 39
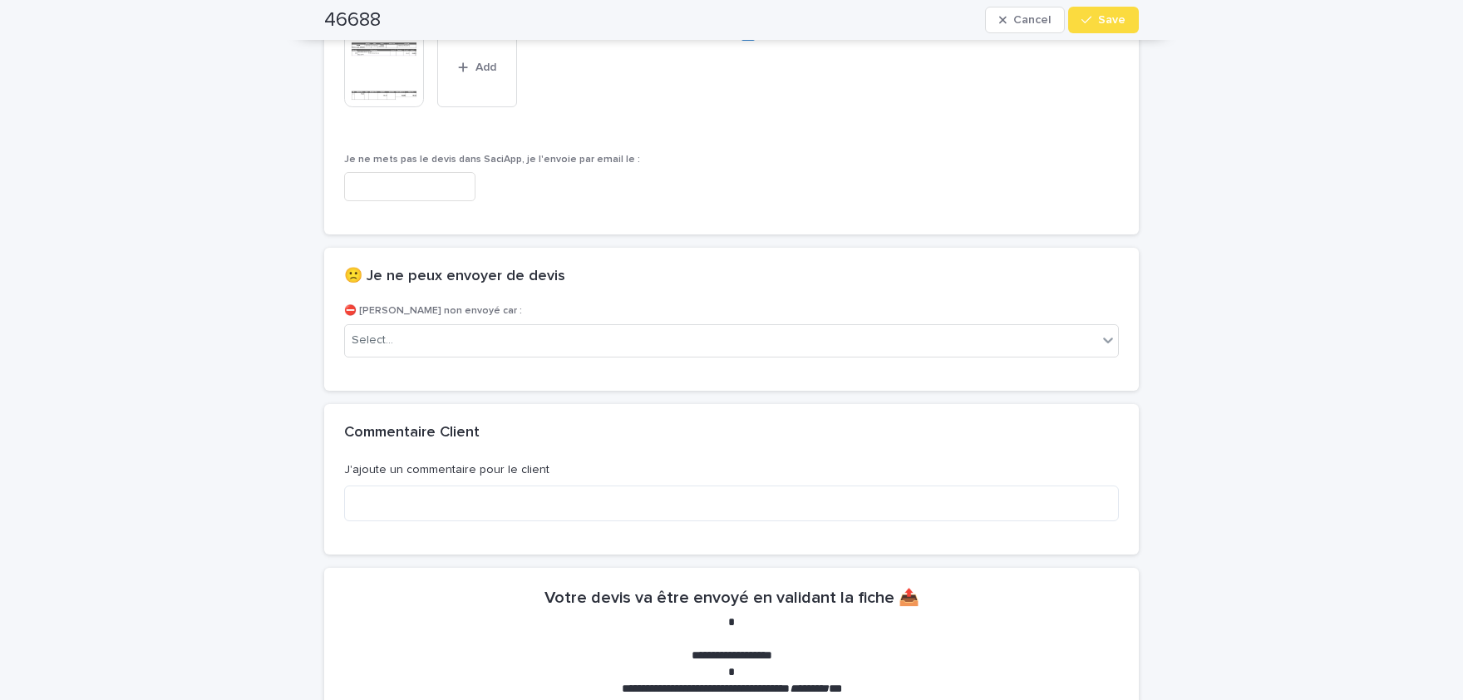
click at [1146, 18] on div "46688 Cancel Save" at bounding box center [731, 20] width 894 height 40
click at [1123, 23] on span "Save" at bounding box center [1111, 20] width 27 height 12
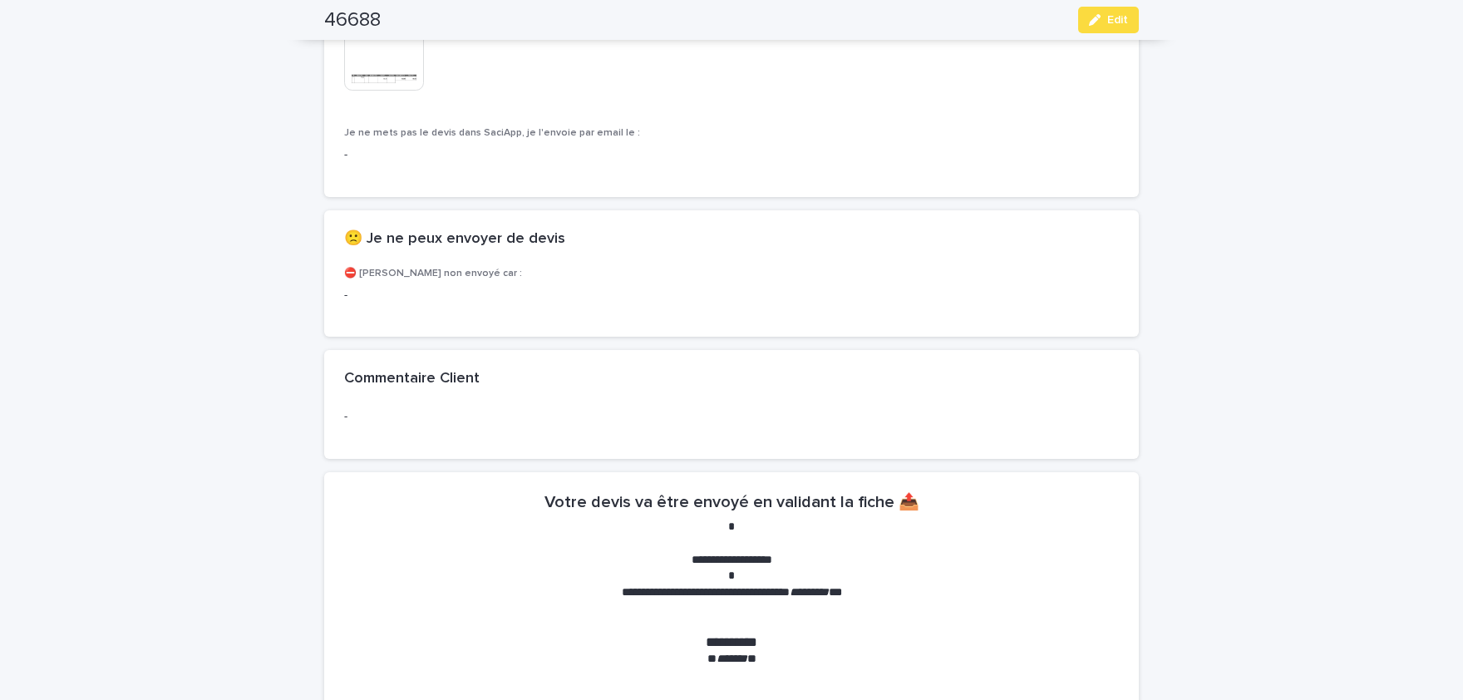
scroll to position [1252, 0]
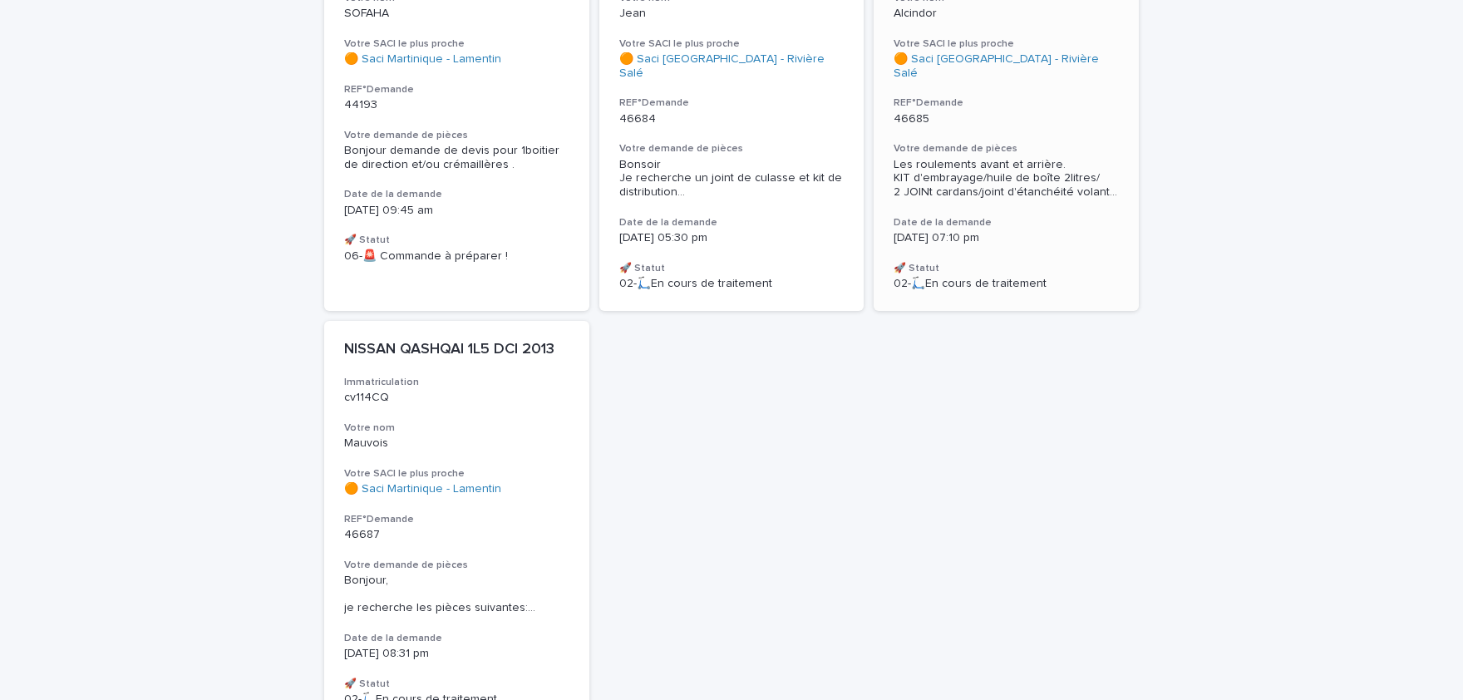
scroll to position [320, 0]
click at [790, 181] on span "Bonsoir Je recherche un joint de culasse et kit de distribution ..." at bounding box center [731, 180] width 225 height 42
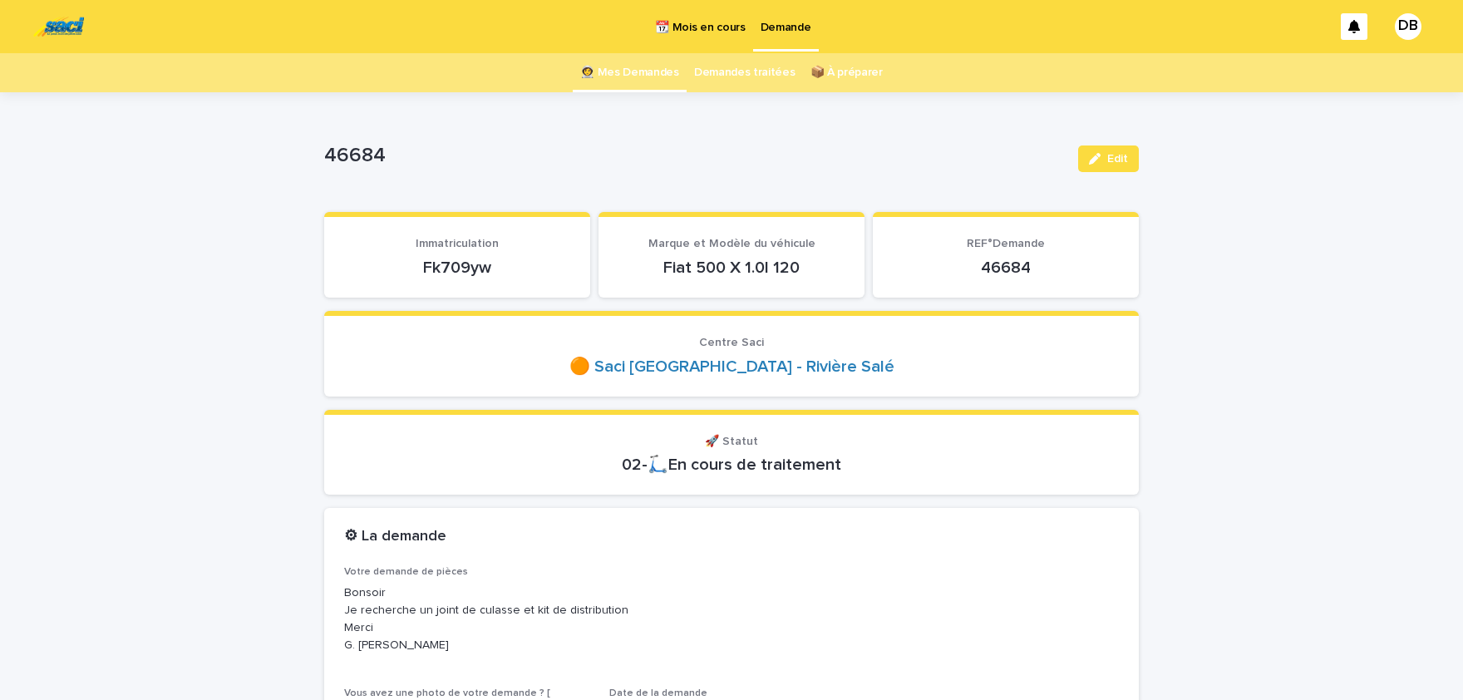
click at [481, 269] on p "Fk709yw" at bounding box center [457, 268] width 226 height 20
click at [1125, 166] on button "Edit" at bounding box center [1108, 158] width 61 height 27
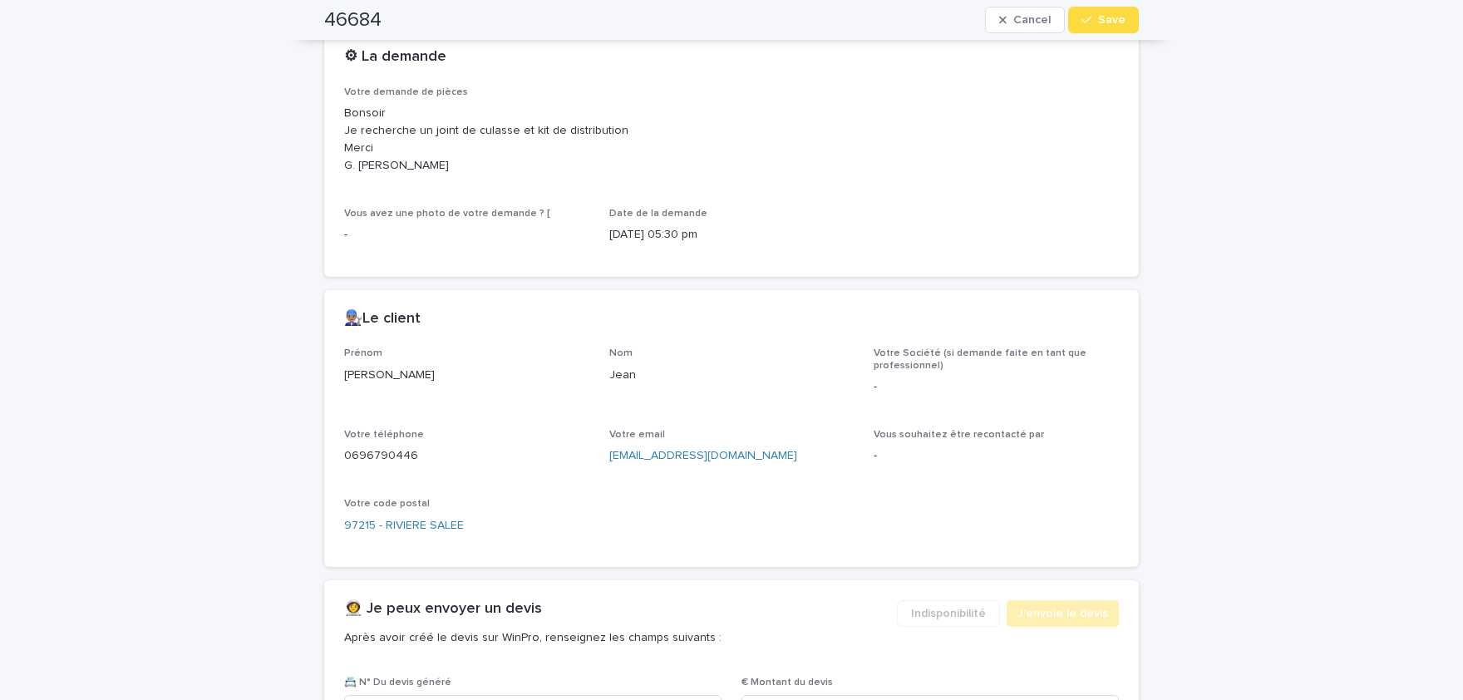
scroll to position [891, 0]
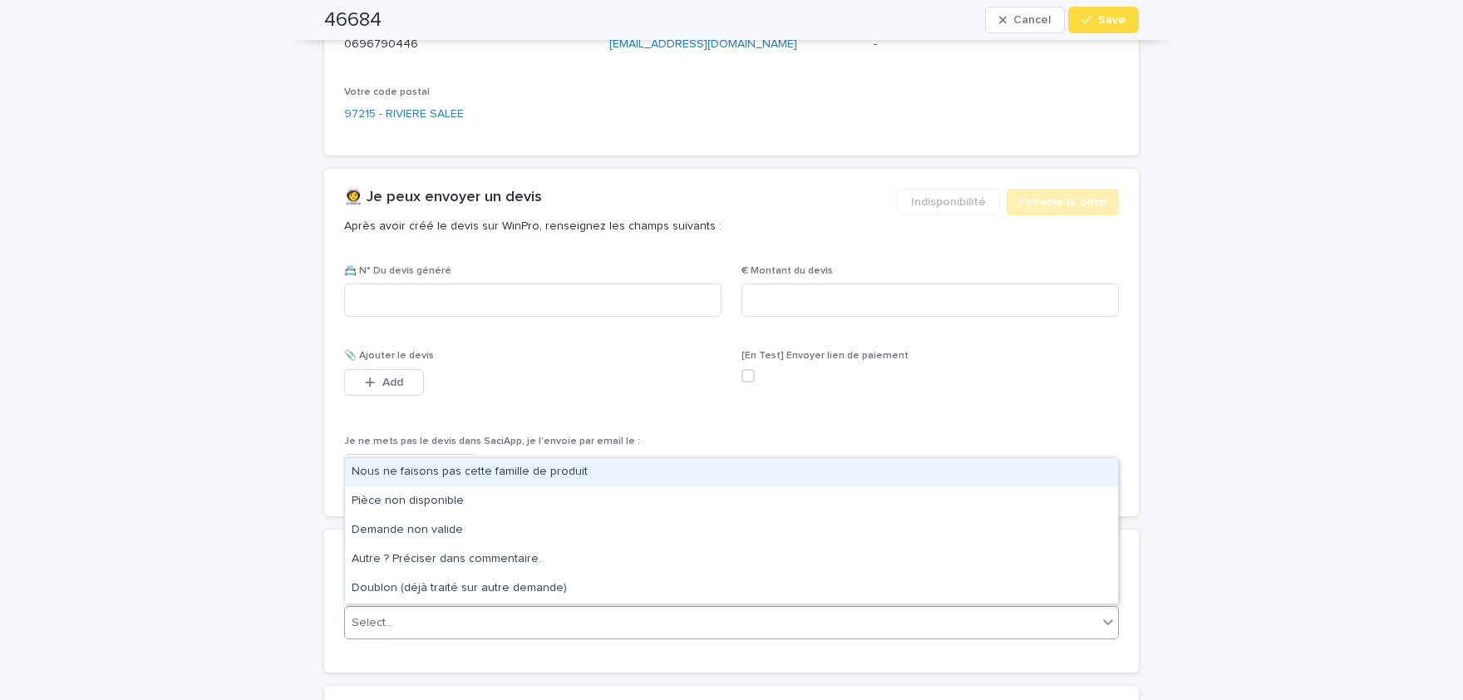
click at [520, 627] on div "Select..." at bounding box center [721, 622] width 752 height 27
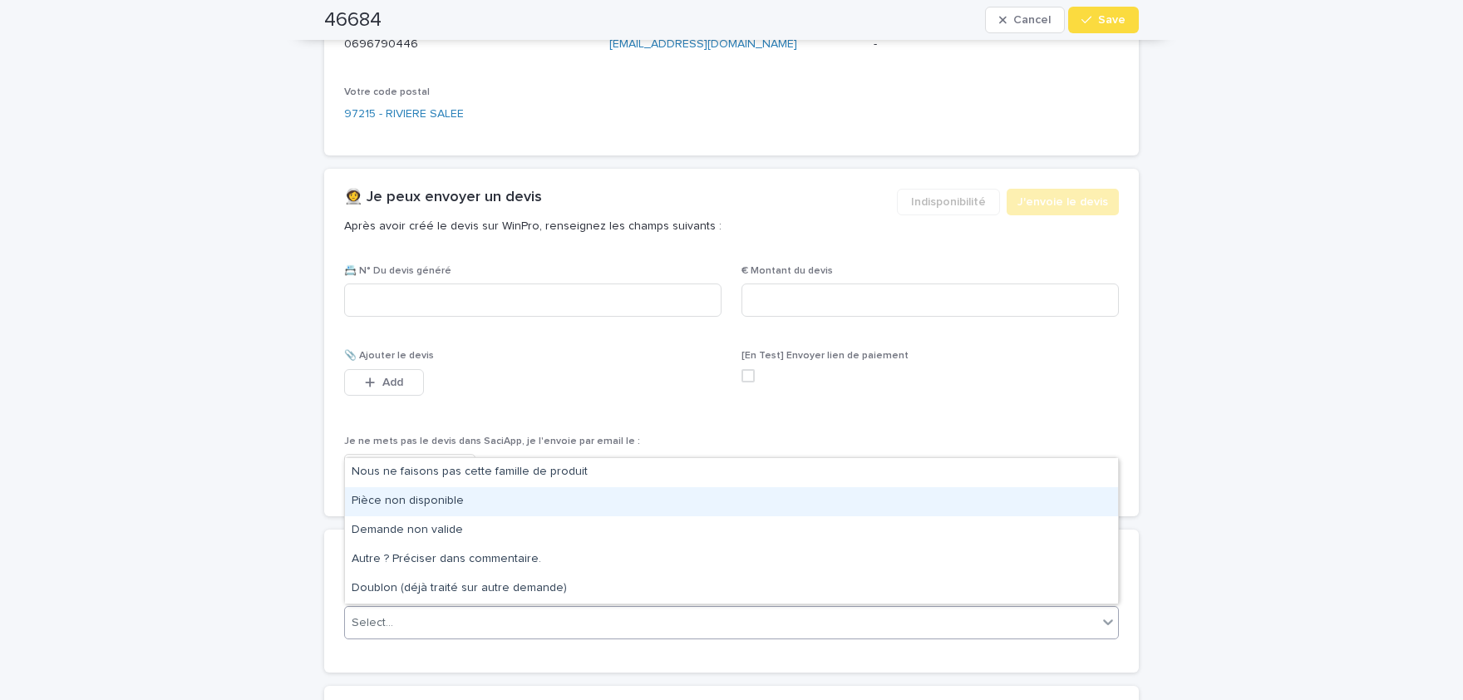
click at [447, 502] on div "Pièce non disponible" at bounding box center [731, 501] width 773 height 29
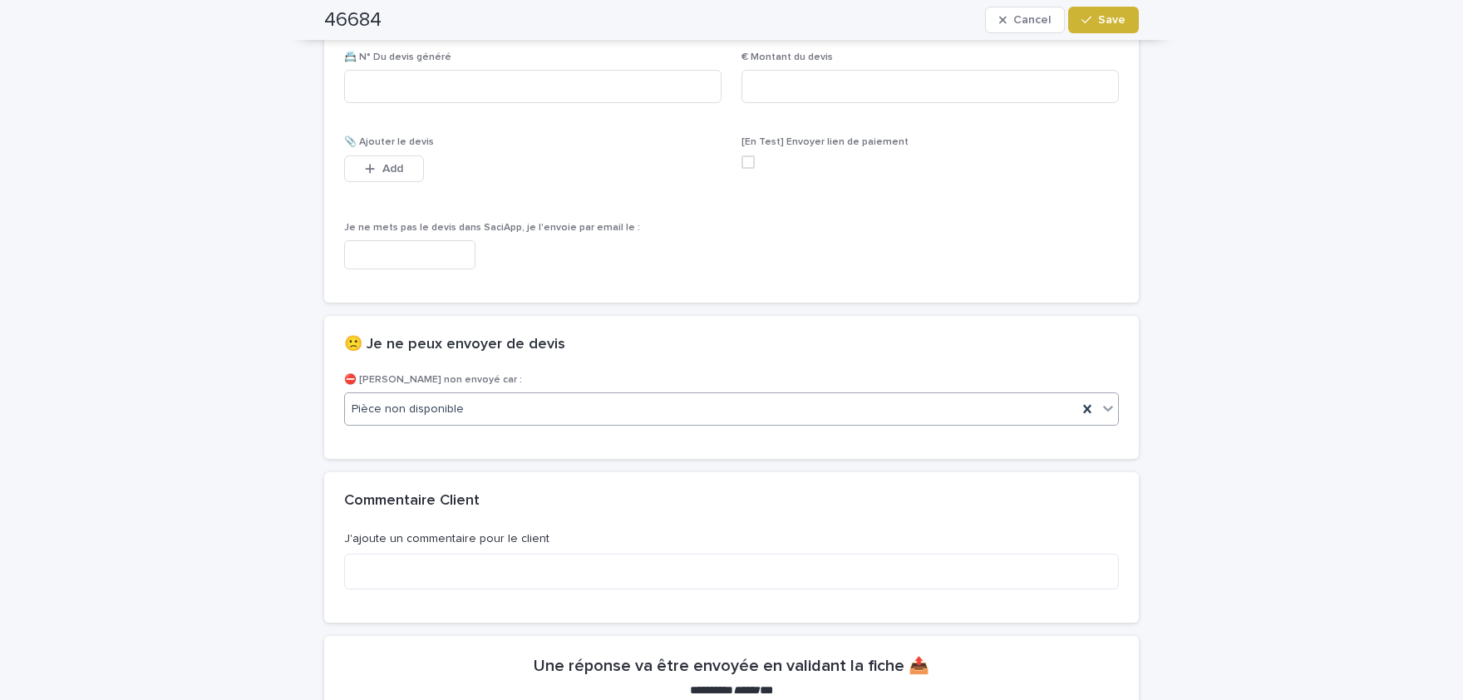
click at [1120, 27] on button "Save" at bounding box center [1103, 20] width 71 height 27
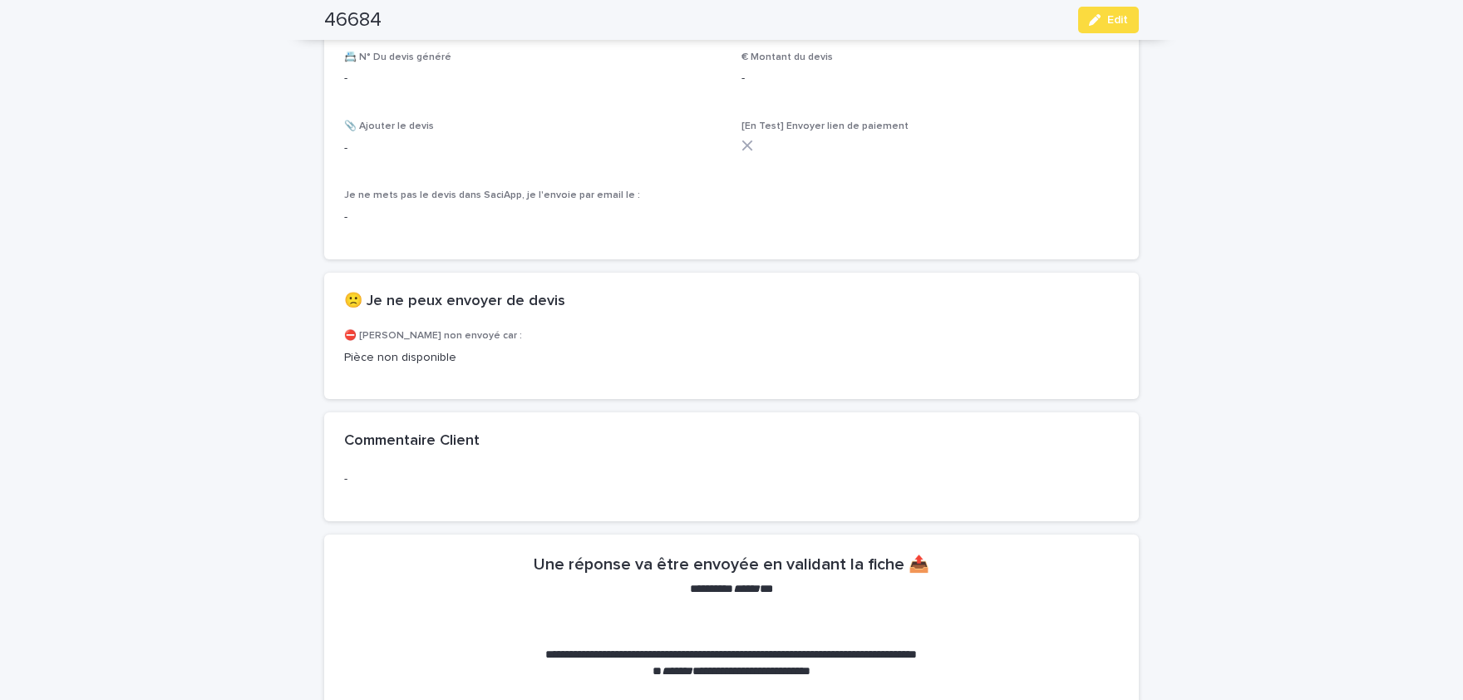
scroll to position [1054, 0]
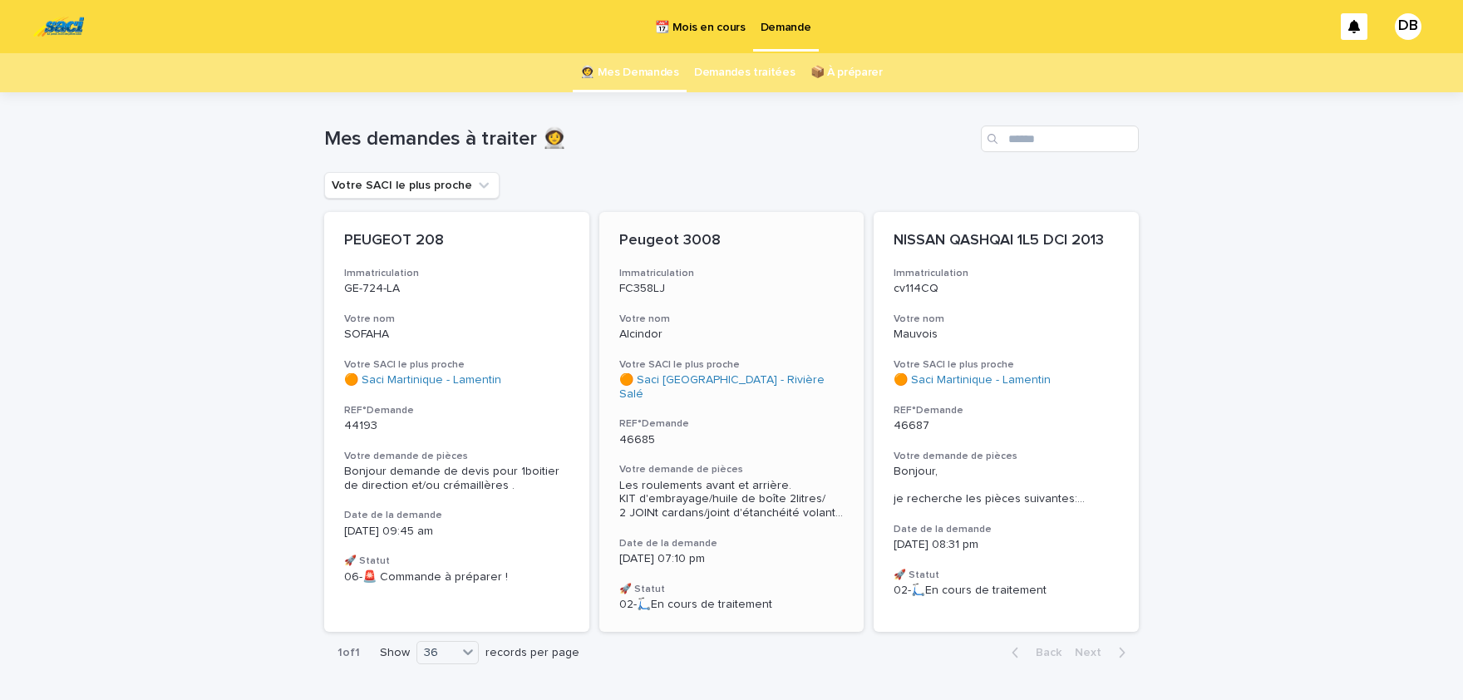
scroll to position [42, 0]
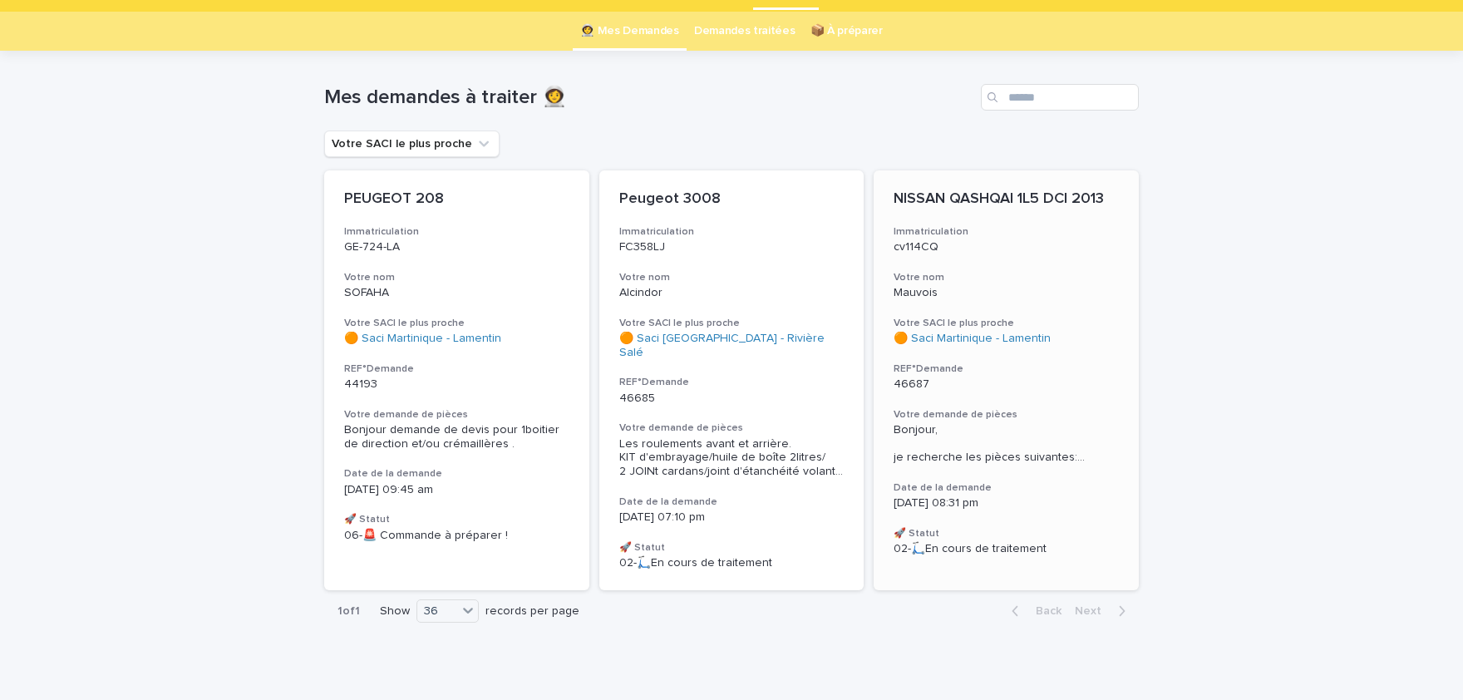
click at [958, 448] on span "Bonjour, je recherche les pièces suivantes: ..." at bounding box center [1006, 444] width 225 height 42
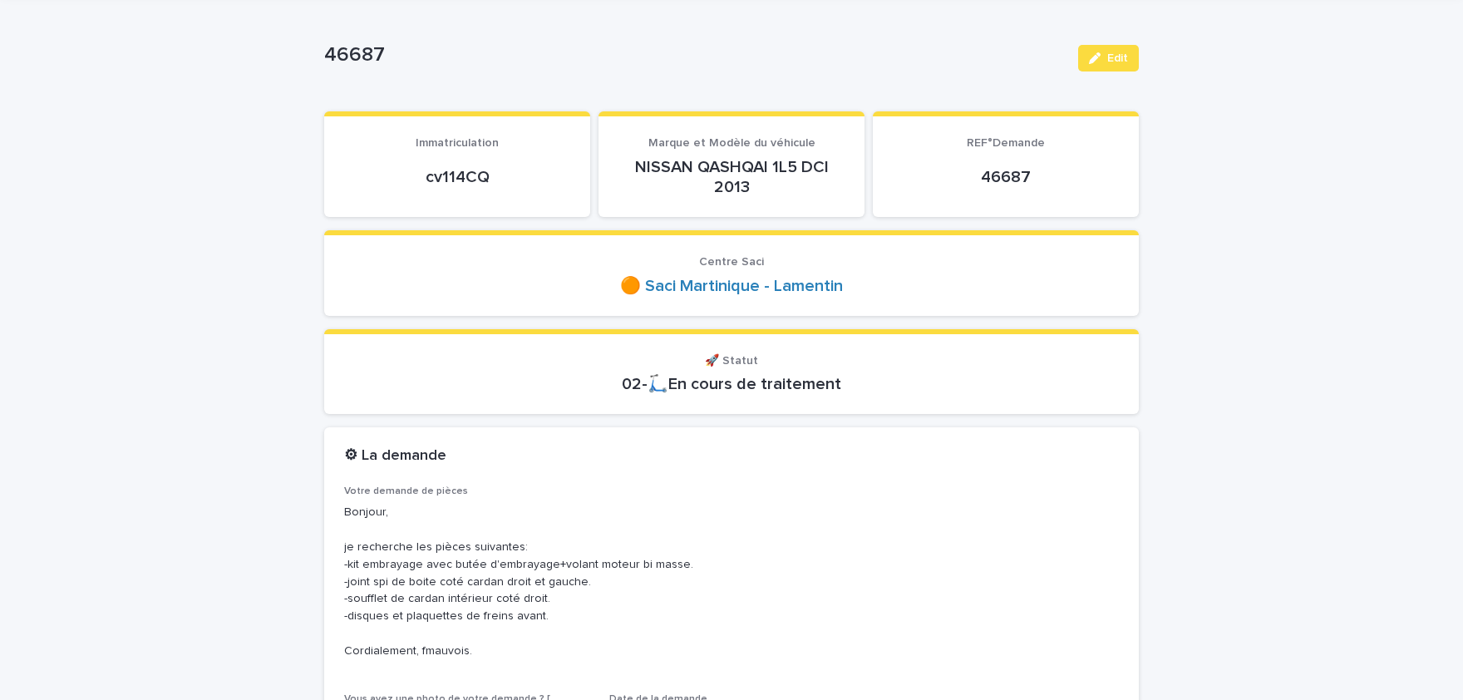
scroll to position [205, 0]
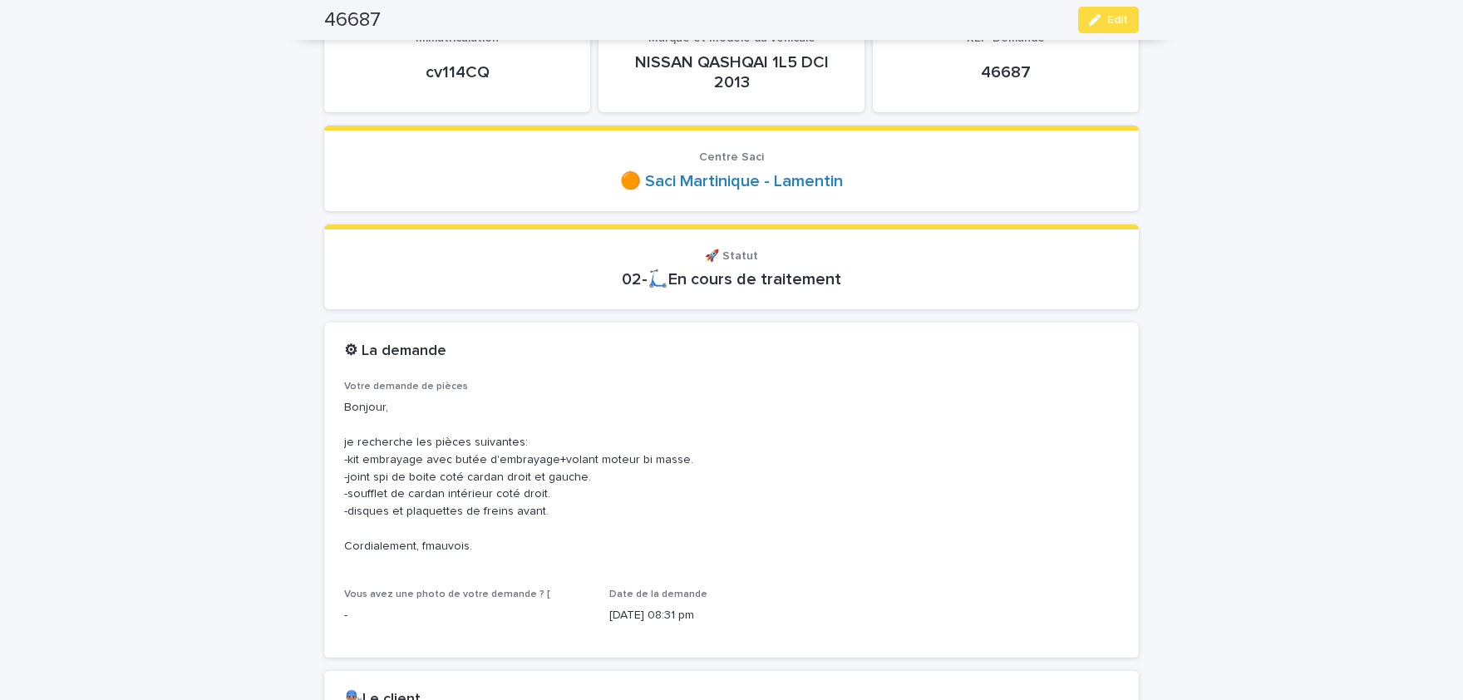
click at [471, 75] on p "cv114CQ" at bounding box center [457, 72] width 226 height 20
click at [475, 469] on p "Bonjour, je recherche les pièces suivantes: -kit embrayage avec butée d'embraya…" at bounding box center [731, 476] width 775 height 155
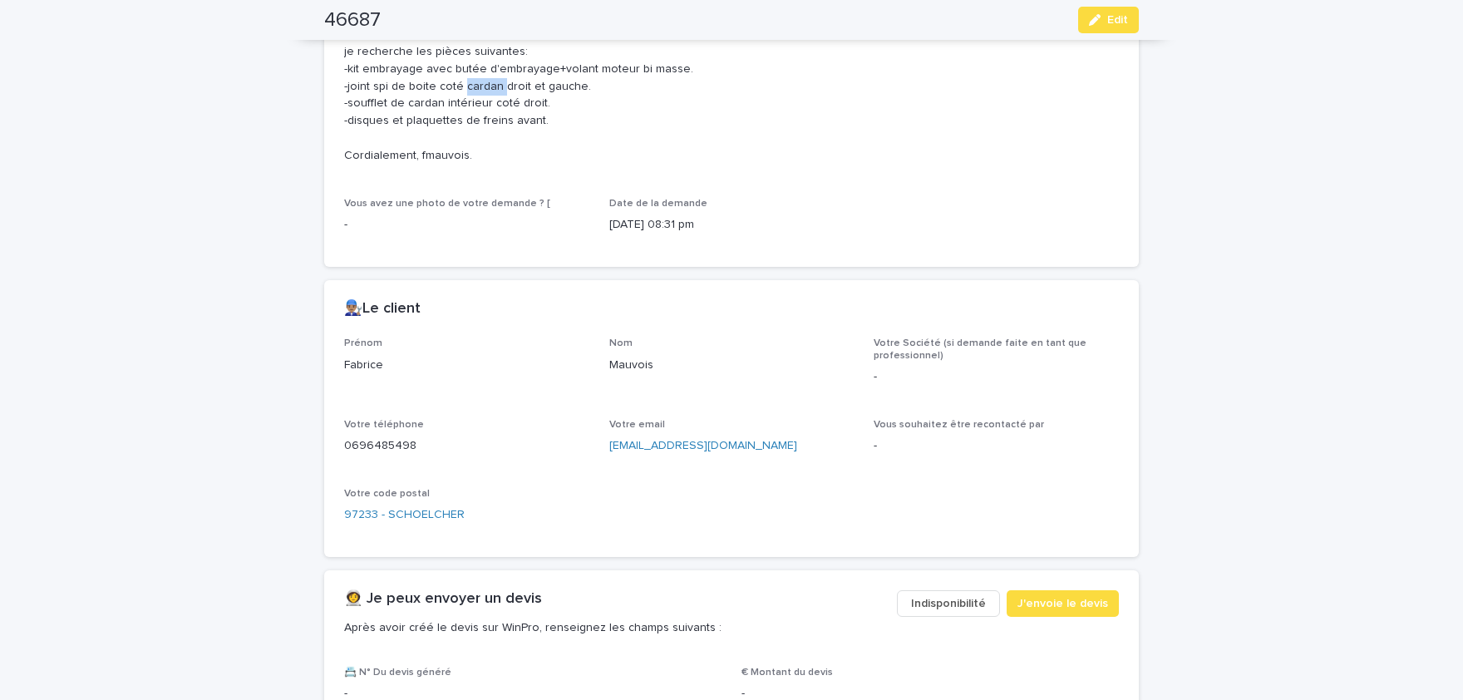
scroll to position [617, 0]
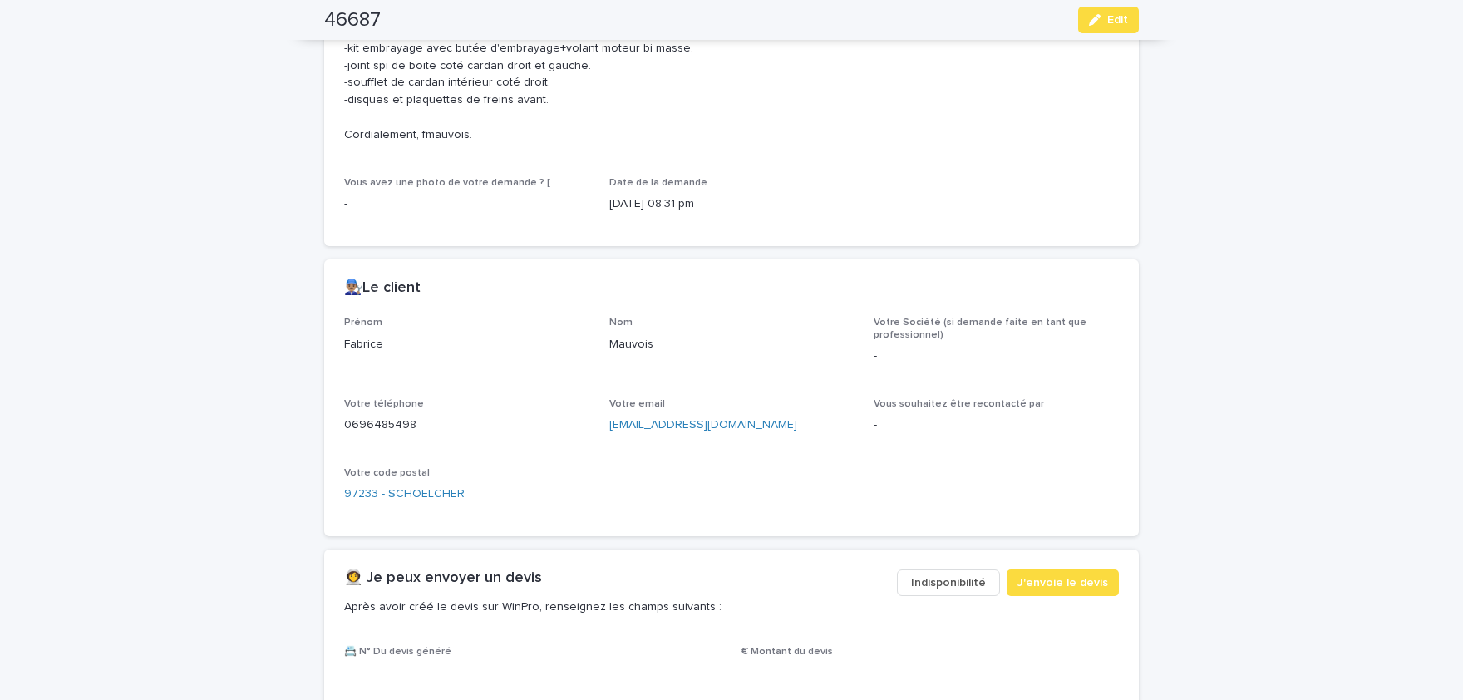
click at [365, 344] on p "Fabrice" at bounding box center [466, 344] width 245 height 17
click at [367, 343] on p "Fabrice" at bounding box center [466, 344] width 245 height 17
drag, startPoint x: 367, startPoint y: 342, endPoint x: 383, endPoint y: 340, distance: 16.8
click at [362, 342] on p "Fabrice" at bounding box center [466, 344] width 245 height 17
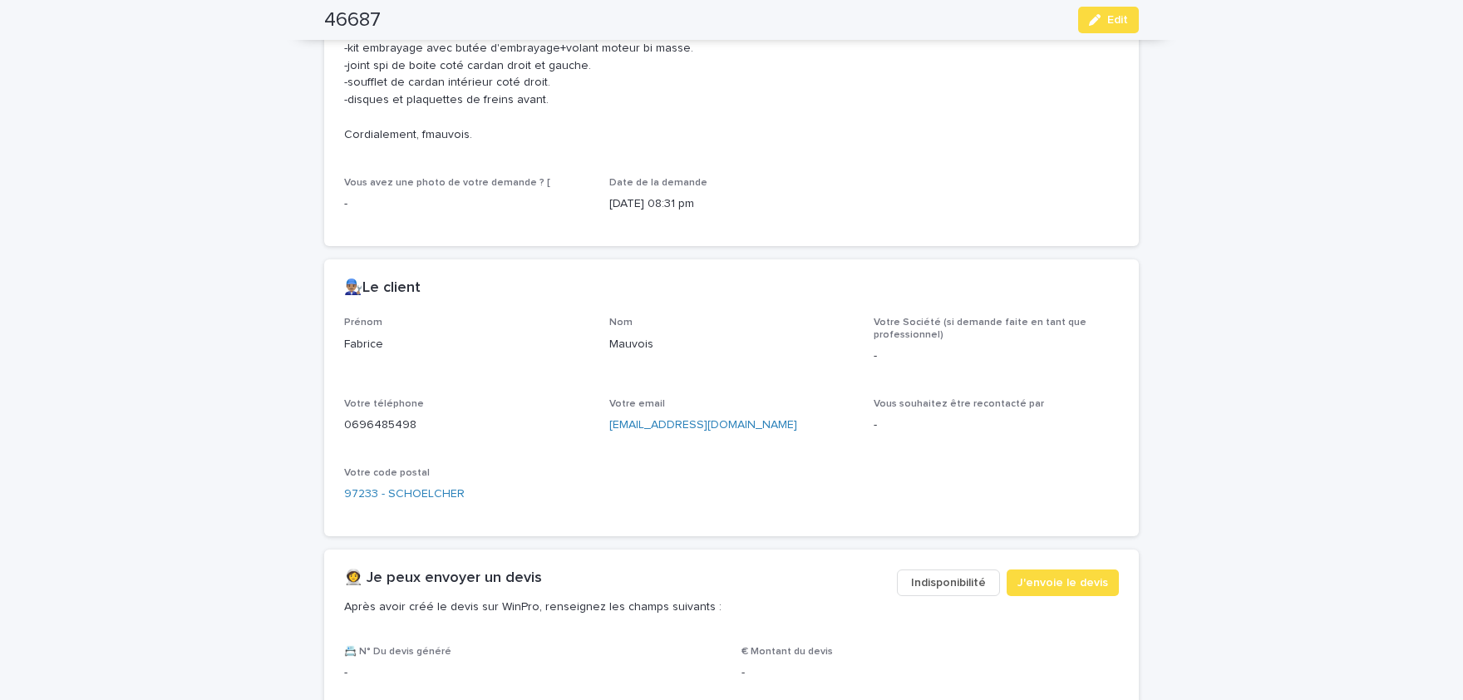
click at [638, 342] on p "Mauvois" at bounding box center [731, 344] width 245 height 17
click at [374, 426] on p "0696485498" at bounding box center [466, 424] width 245 height 17
click at [1102, 25] on div "button" at bounding box center [1098, 20] width 18 height 12
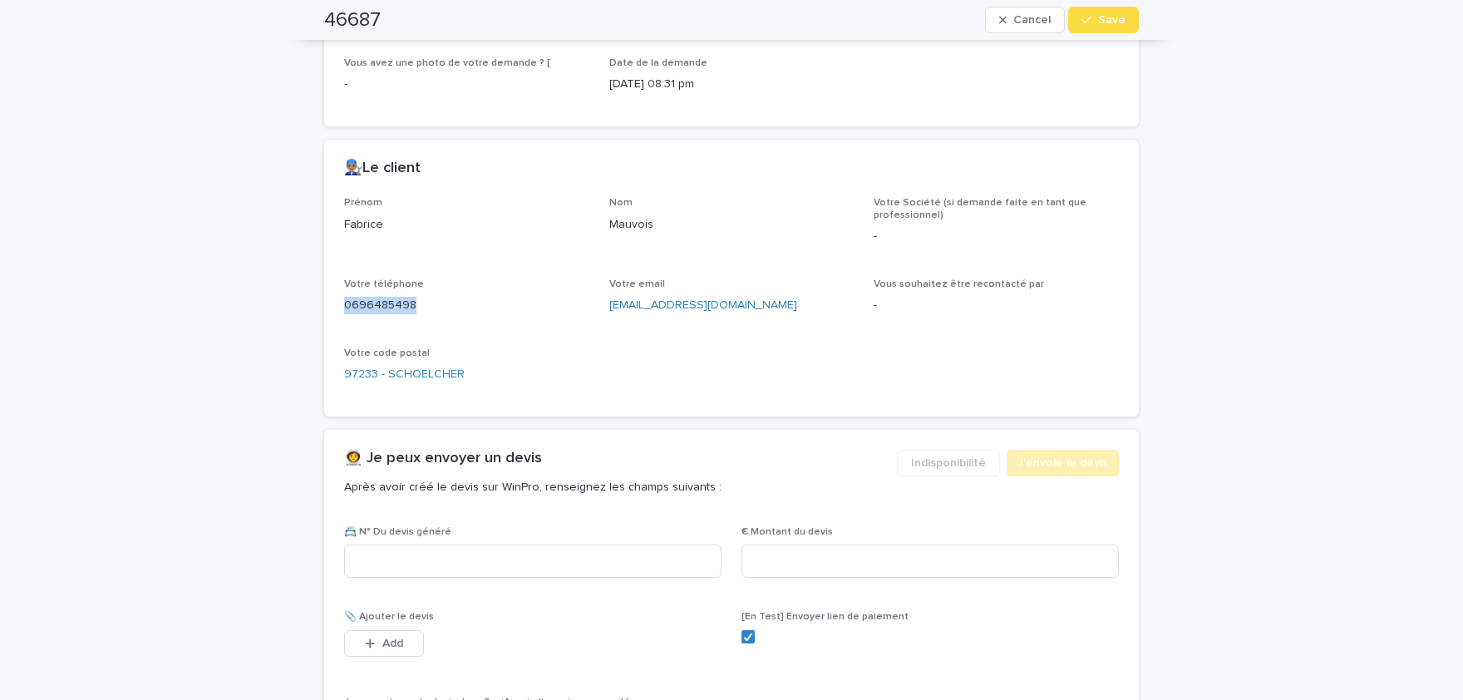
scroll to position [805, 0]
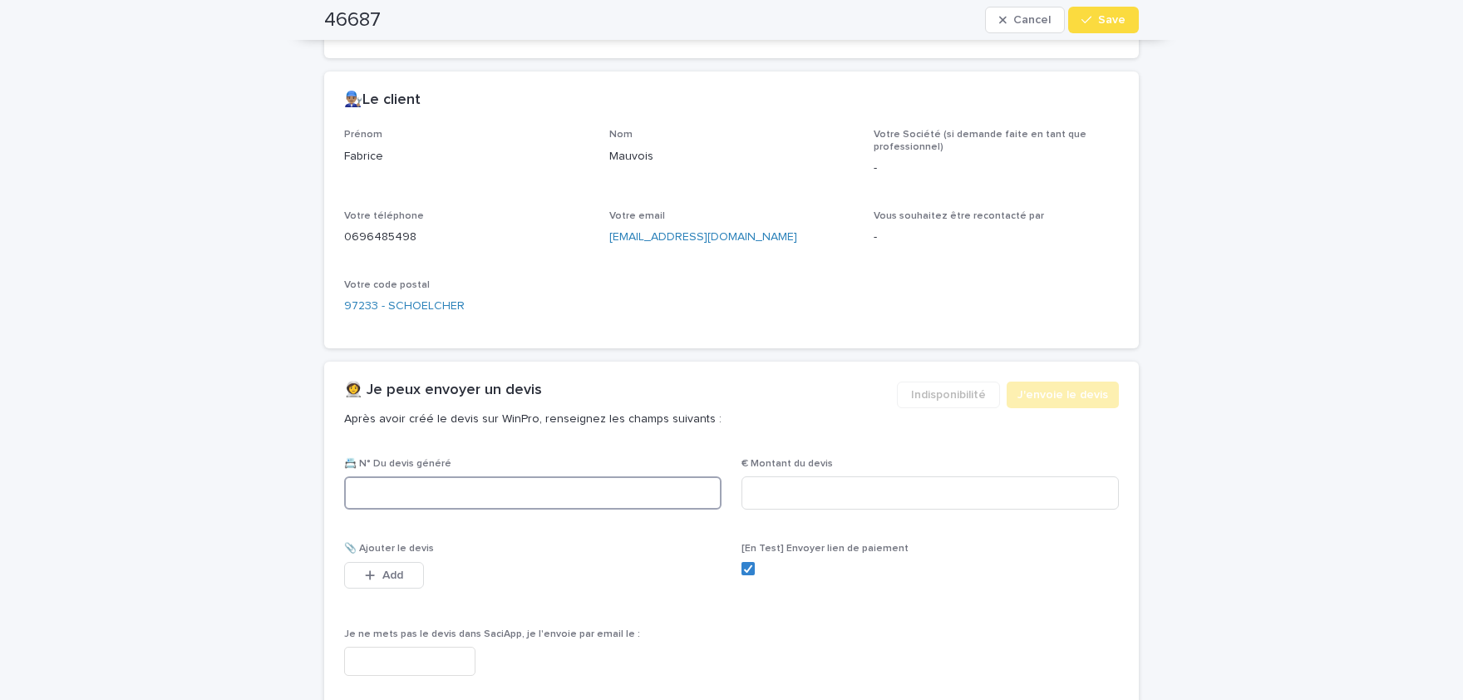
click at [566, 495] on input at bounding box center [532, 492] width 377 height 33
paste input "********"
type input "********"
drag, startPoint x: 461, startPoint y: 495, endPoint x: 0, endPoint y: 461, distance: 461.8
click at [344, 495] on input "********" at bounding box center [532, 492] width 377 height 33
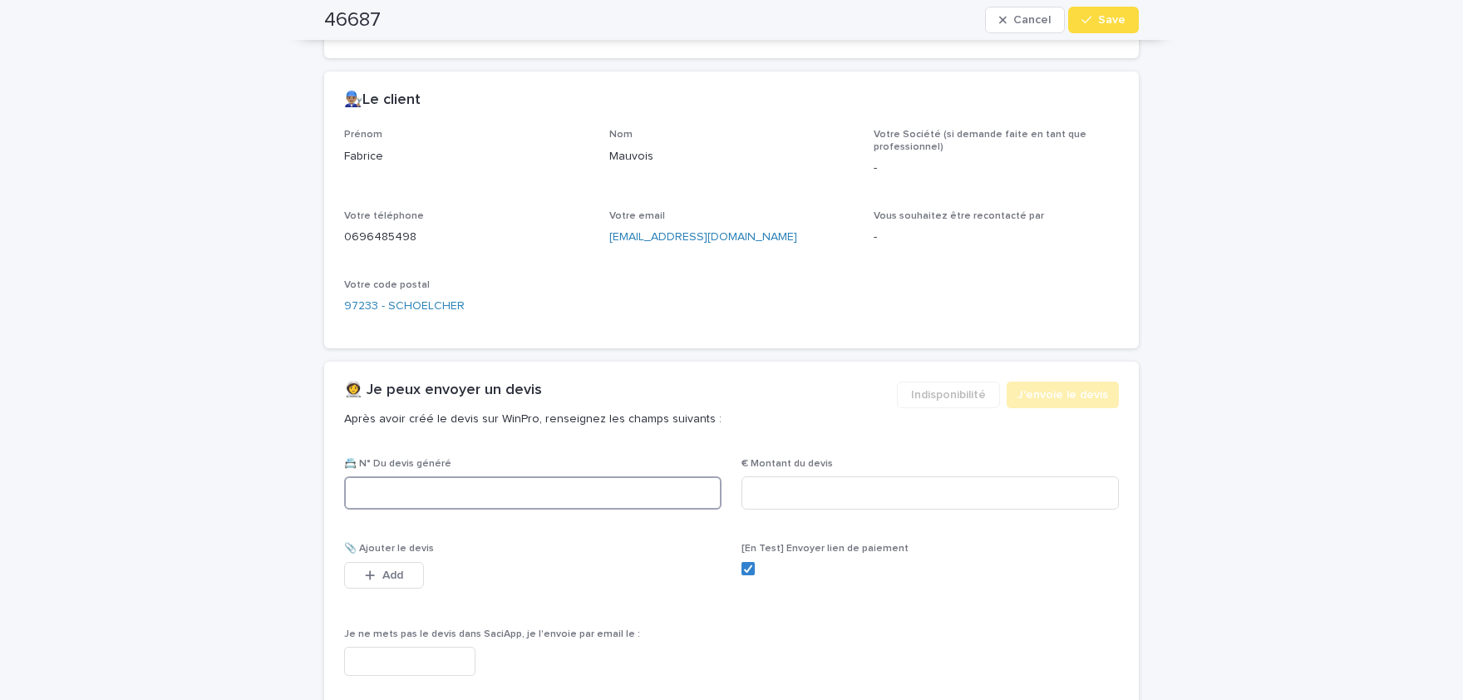
click at [530, 486] on input at bounding box center [532, 492] width 377 height 33
paste input "********"
type input "********"
drag, startPoint x: 841, startPoint y: 499, endPoint x: 848, endPoint y: 480, distance: 19.5
click at [846, 486] on input at bounding box center [930, 492] width 377 height 33
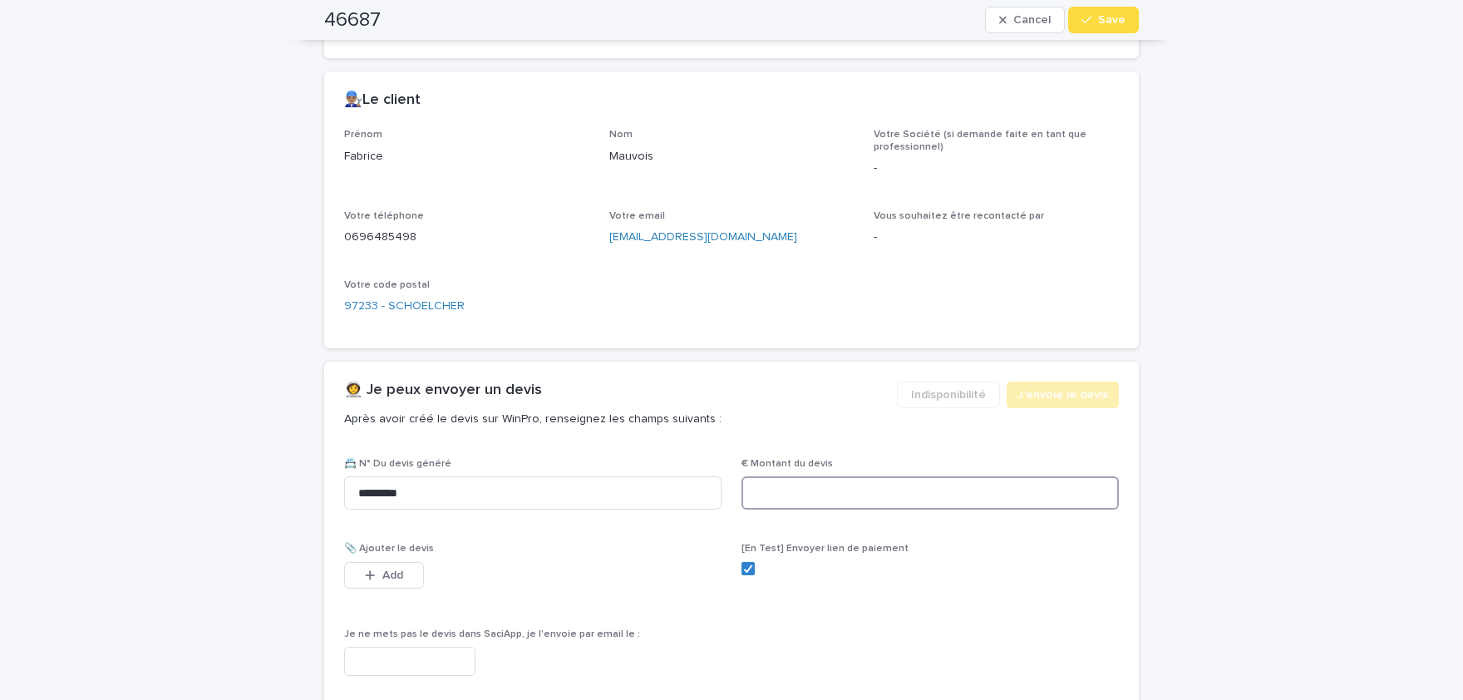
paste input "******"
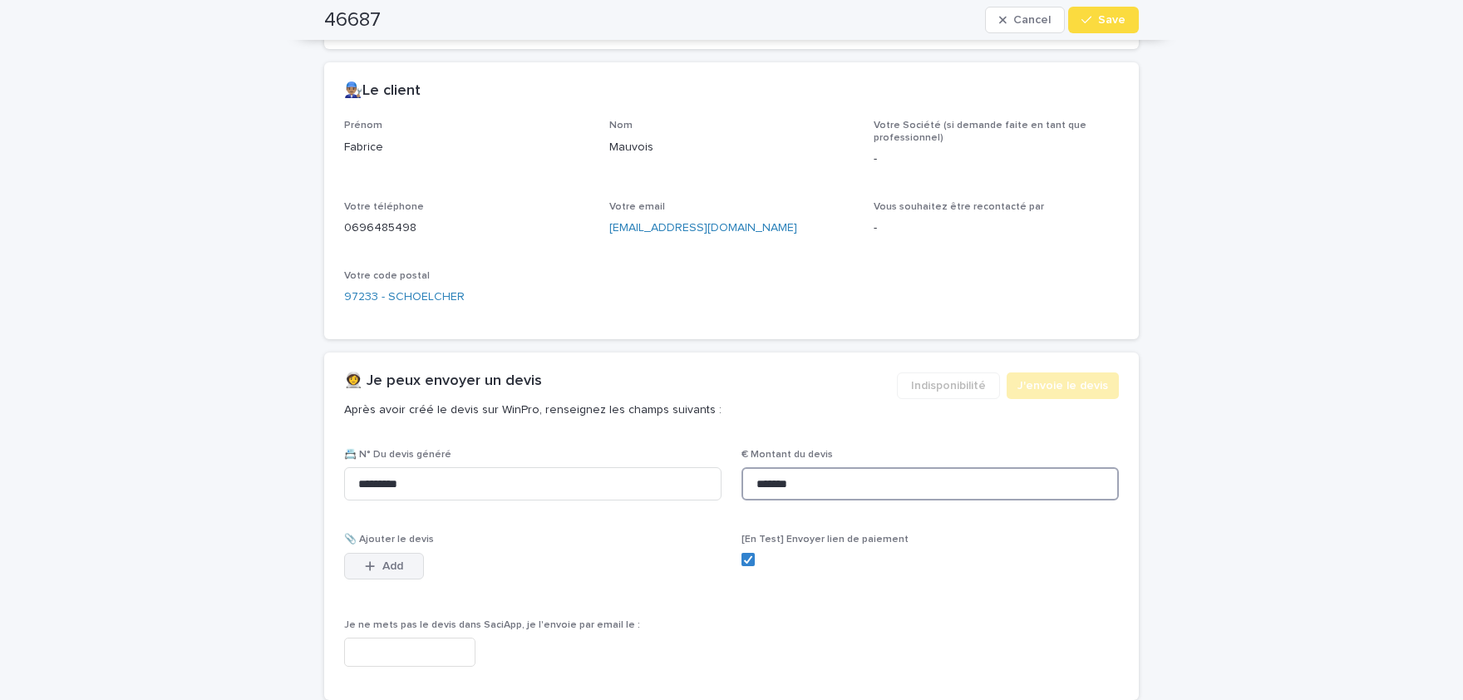
type input "*******"
click at [382, 564] on div "button" at bounding box center [373, 566] width 17 height 12
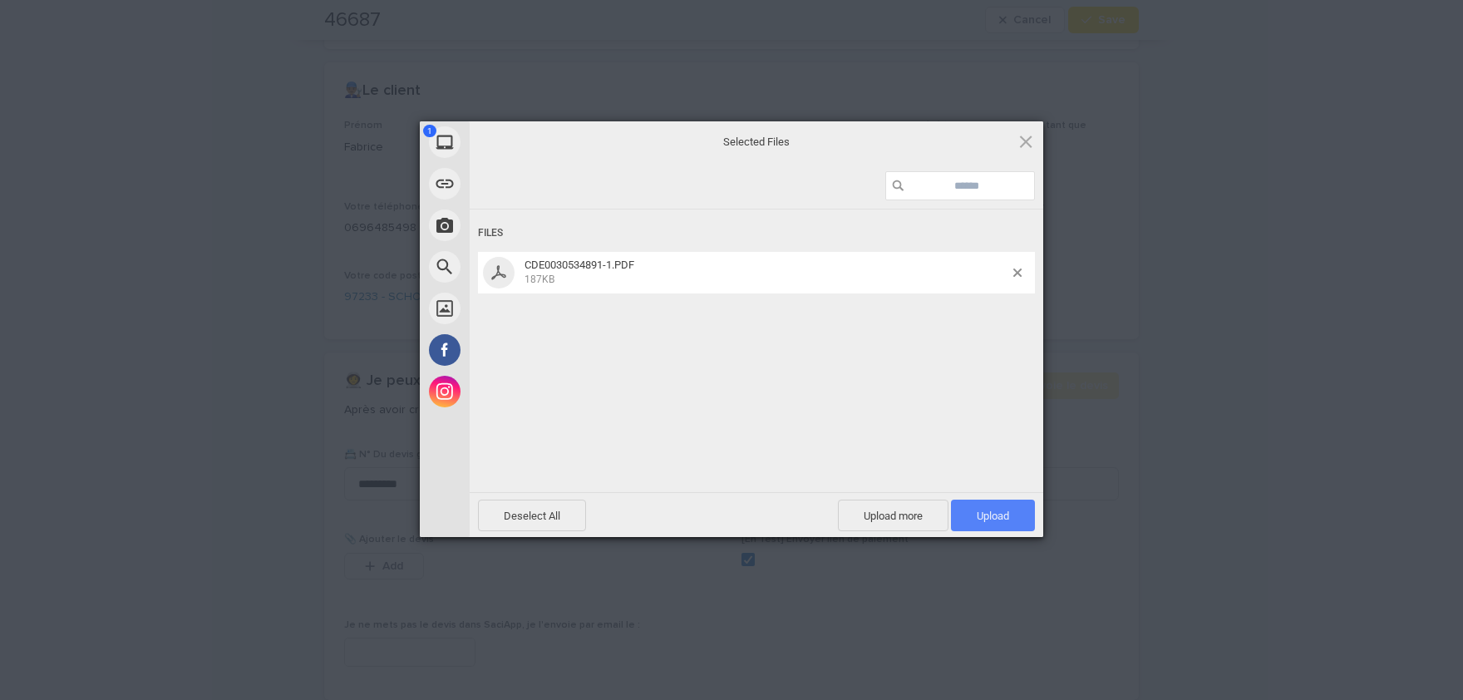
click at [1003, 506] on span "Upload 1" at bounding box center [993, 516] width 84 height 32
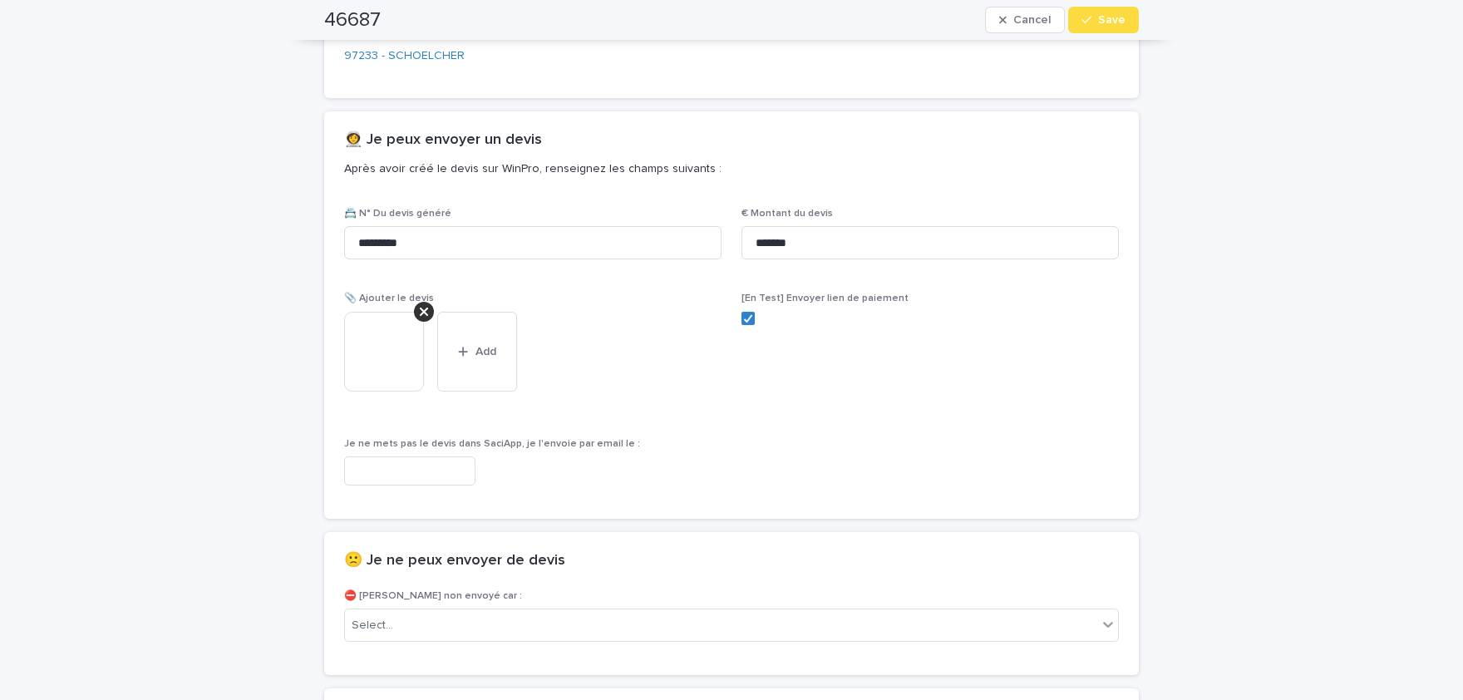
scroll to position [1085, 0]
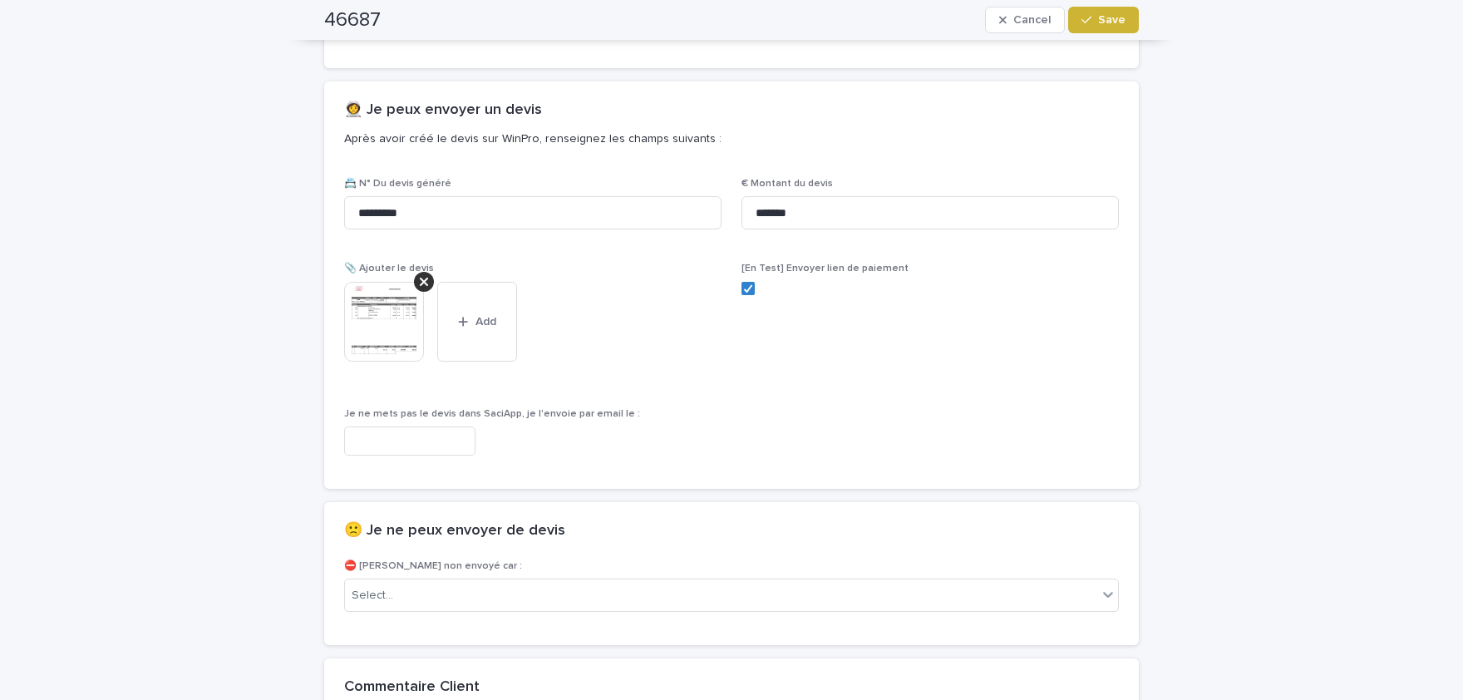
click at [1126, 21] on span "Save" at bounding box center [1111, 20] width 27 height 12
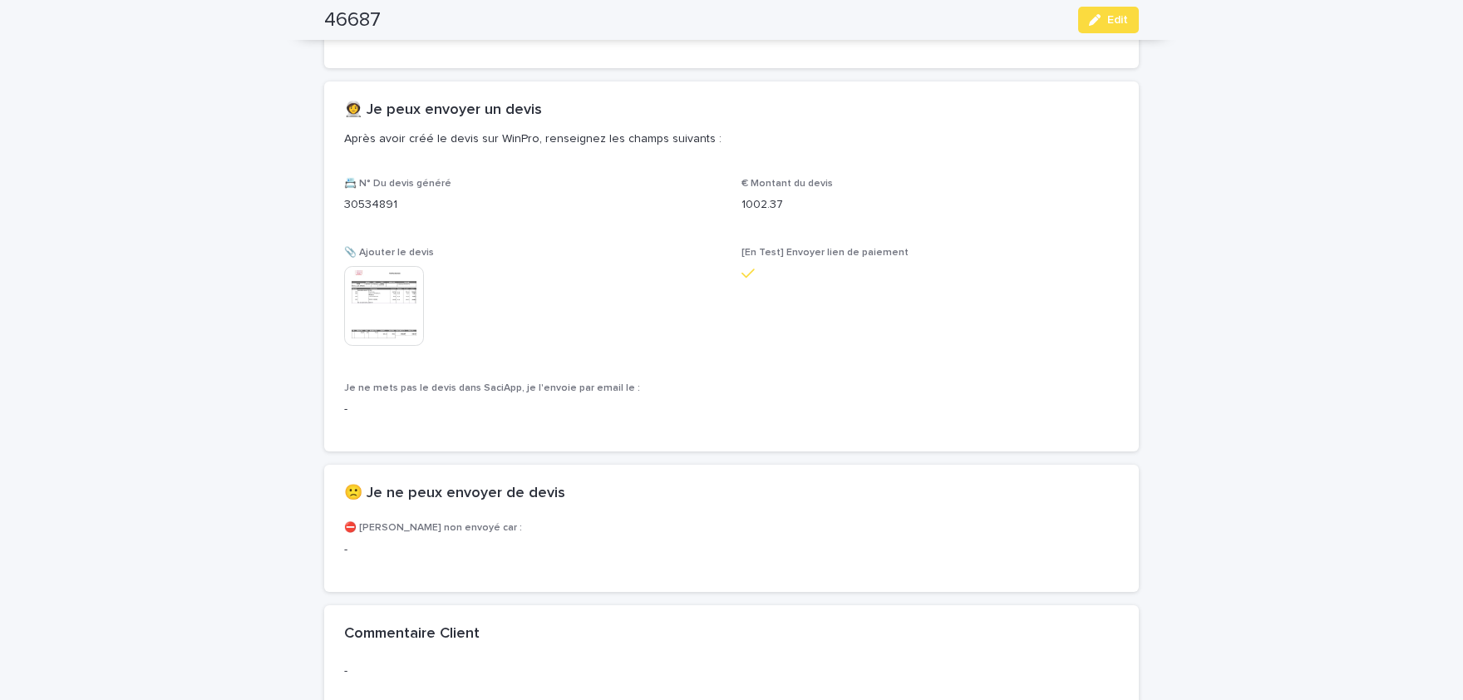
scroll to position [1037, 0]
